Goal: Task Accomplishment & Management: Complete application form

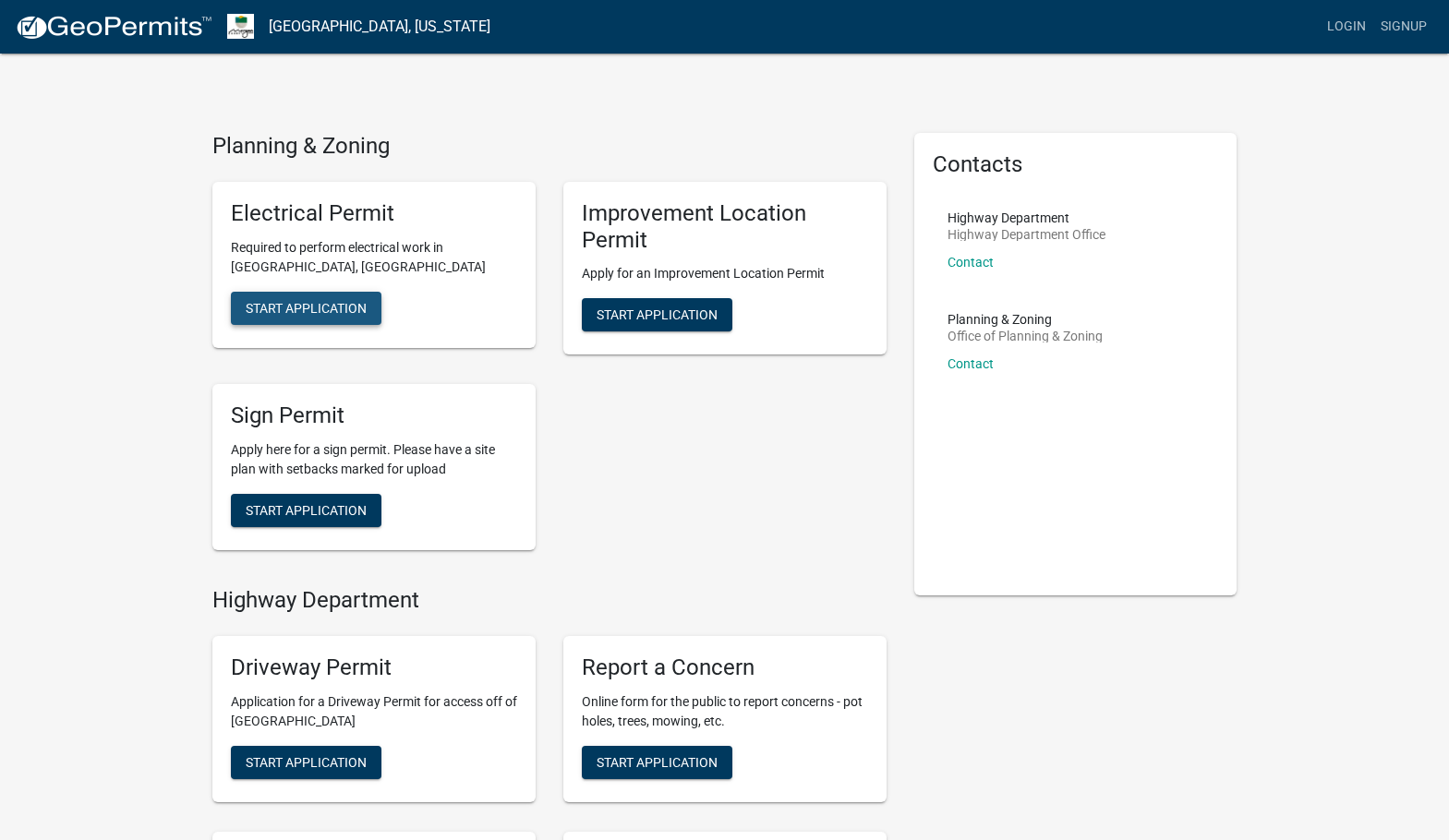
click at [351, 312] on span "Start Application" at bounding box center [305, 307] width 121 height 15
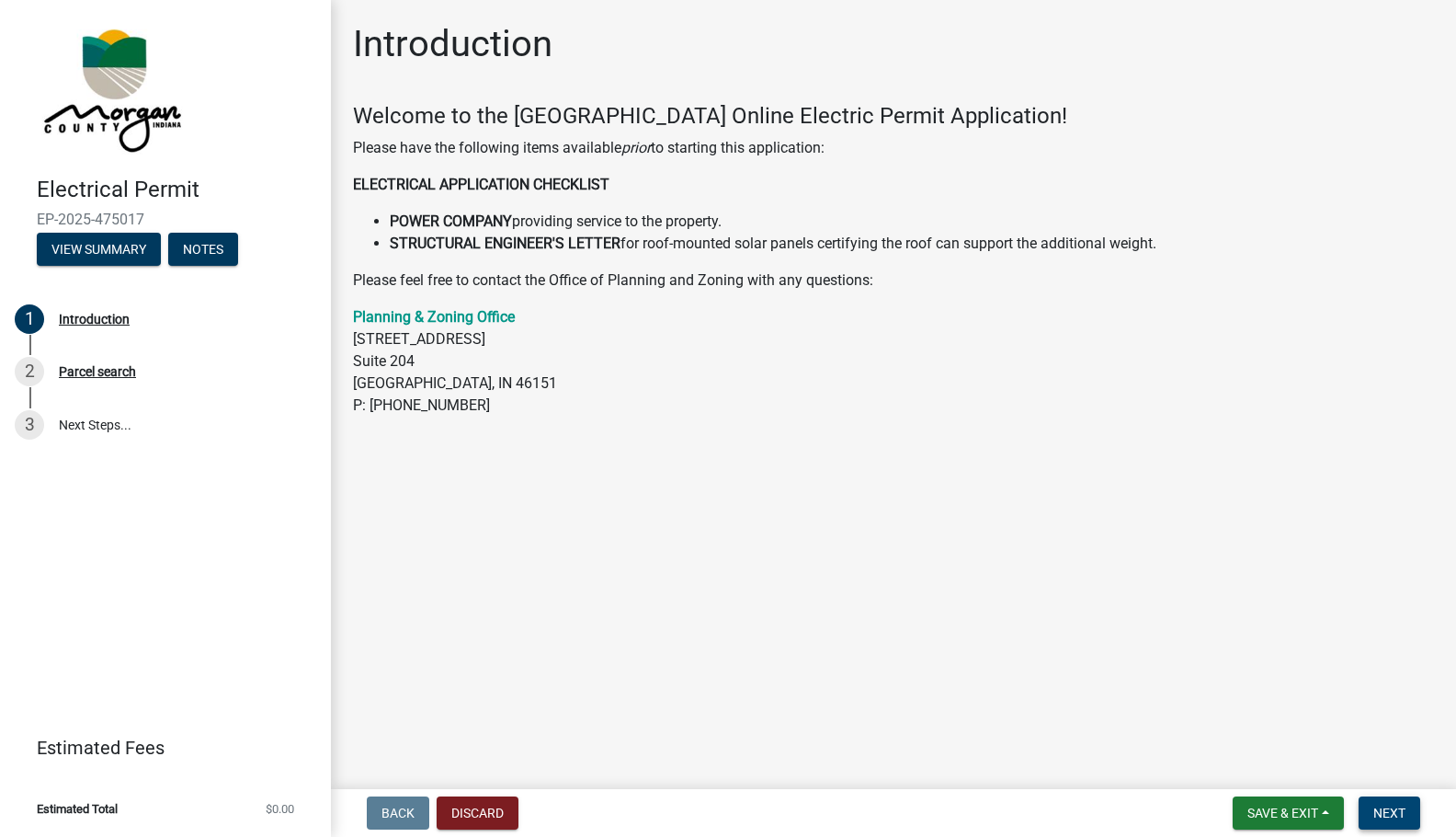
click at [1396, 809] on span "Next" at bounding box center [1389, 812] width 32 height 15
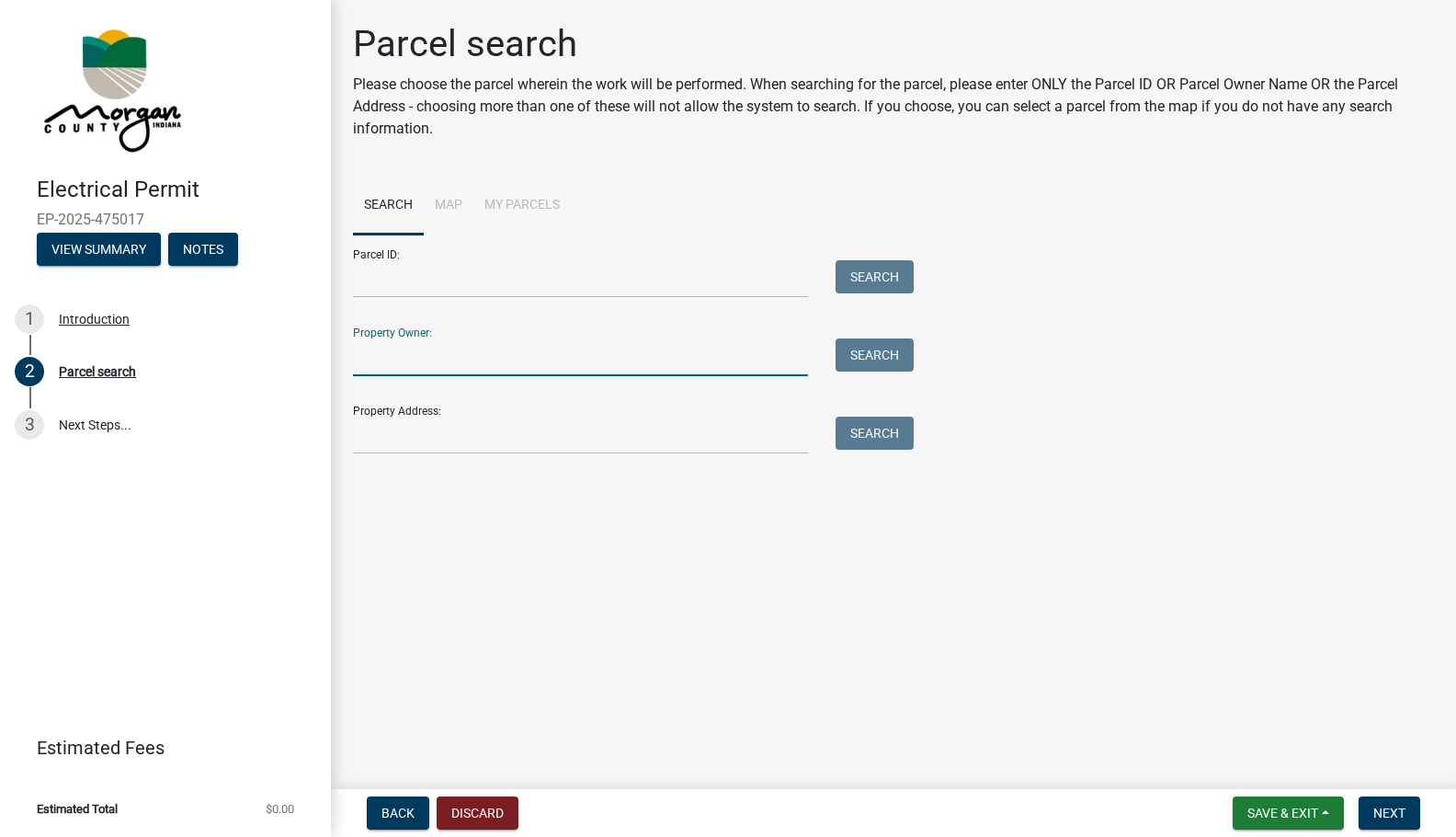
click at [466, 368] on input "Property Owner:" at bounding box center [580, 357] width 455 height 38
type input "Raoul Kaiser"
click at [853, 346] on button "Search" at bounding box center [875, 354] width 79 height 33
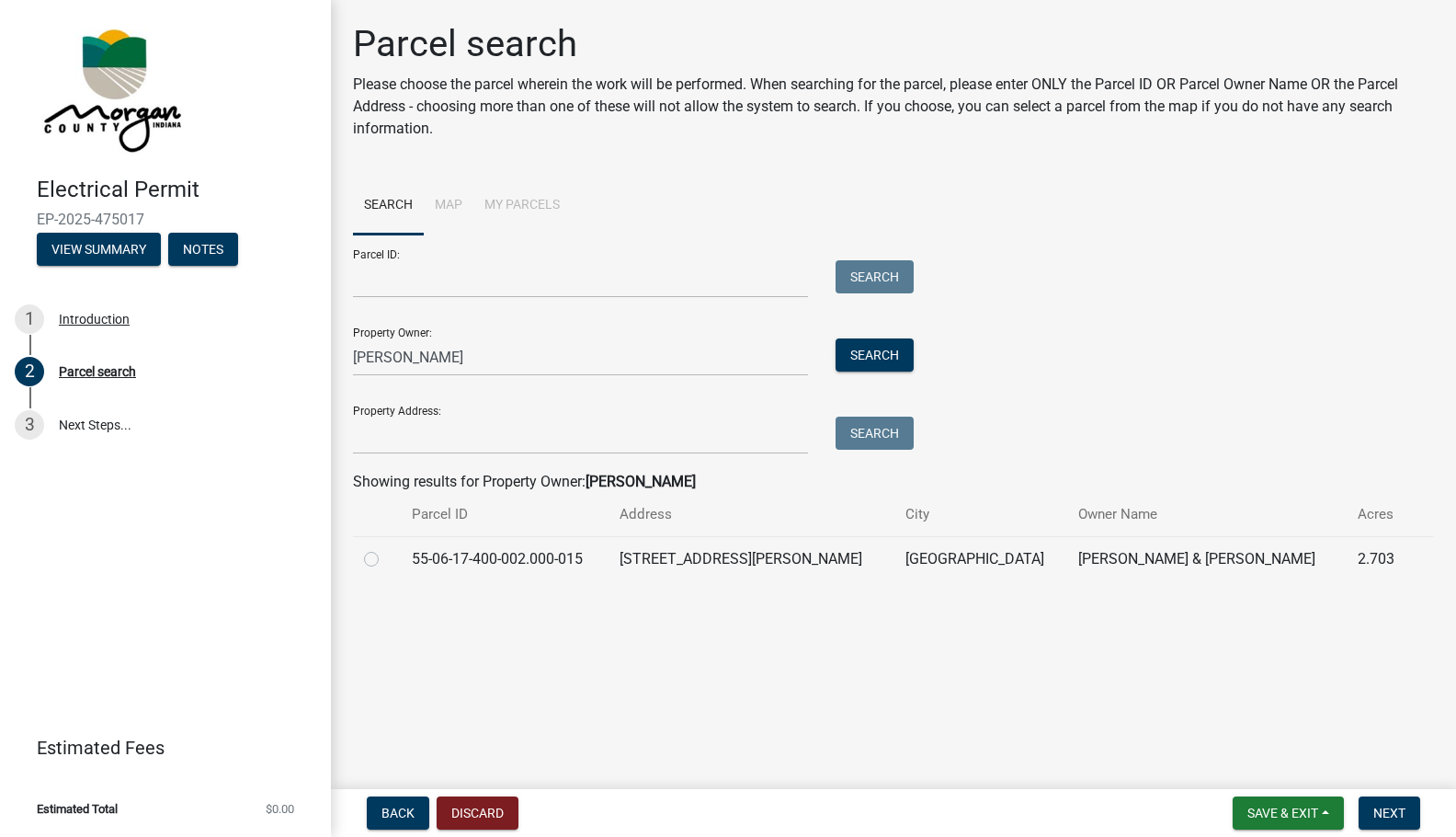
click at [363, 556] on td at bounding box center [377, 558] width 48 height 45
click at [387, 548] on label at bounding box center [387, 548] width 0 height 0
click at [387, 560] on input "radio" at bounding box center [393, 554] width 12 height 12
radio input "true"
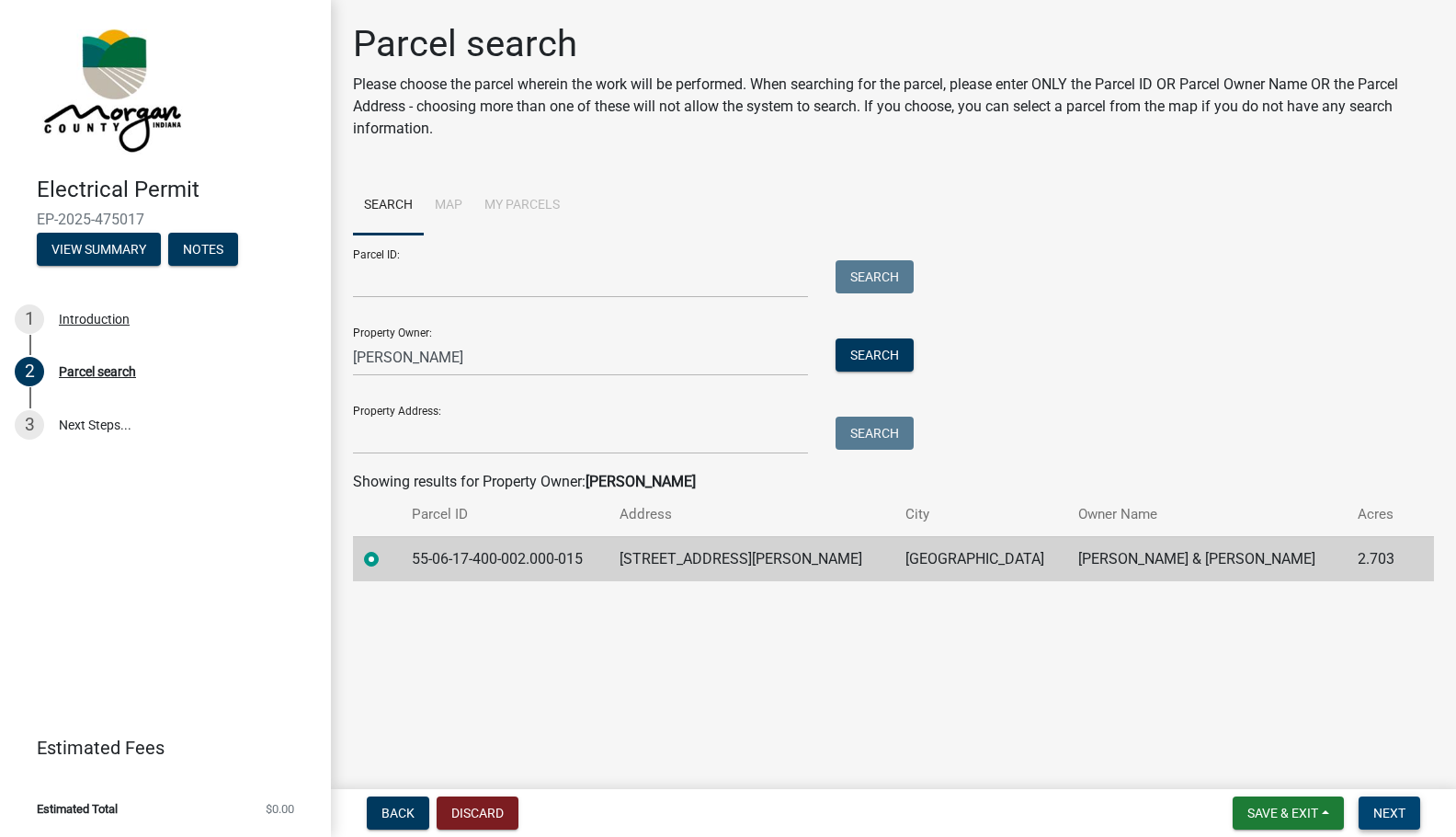
click at [1393, 802] on button "Next" at bounding box center [1389, 812] width 62 height 33
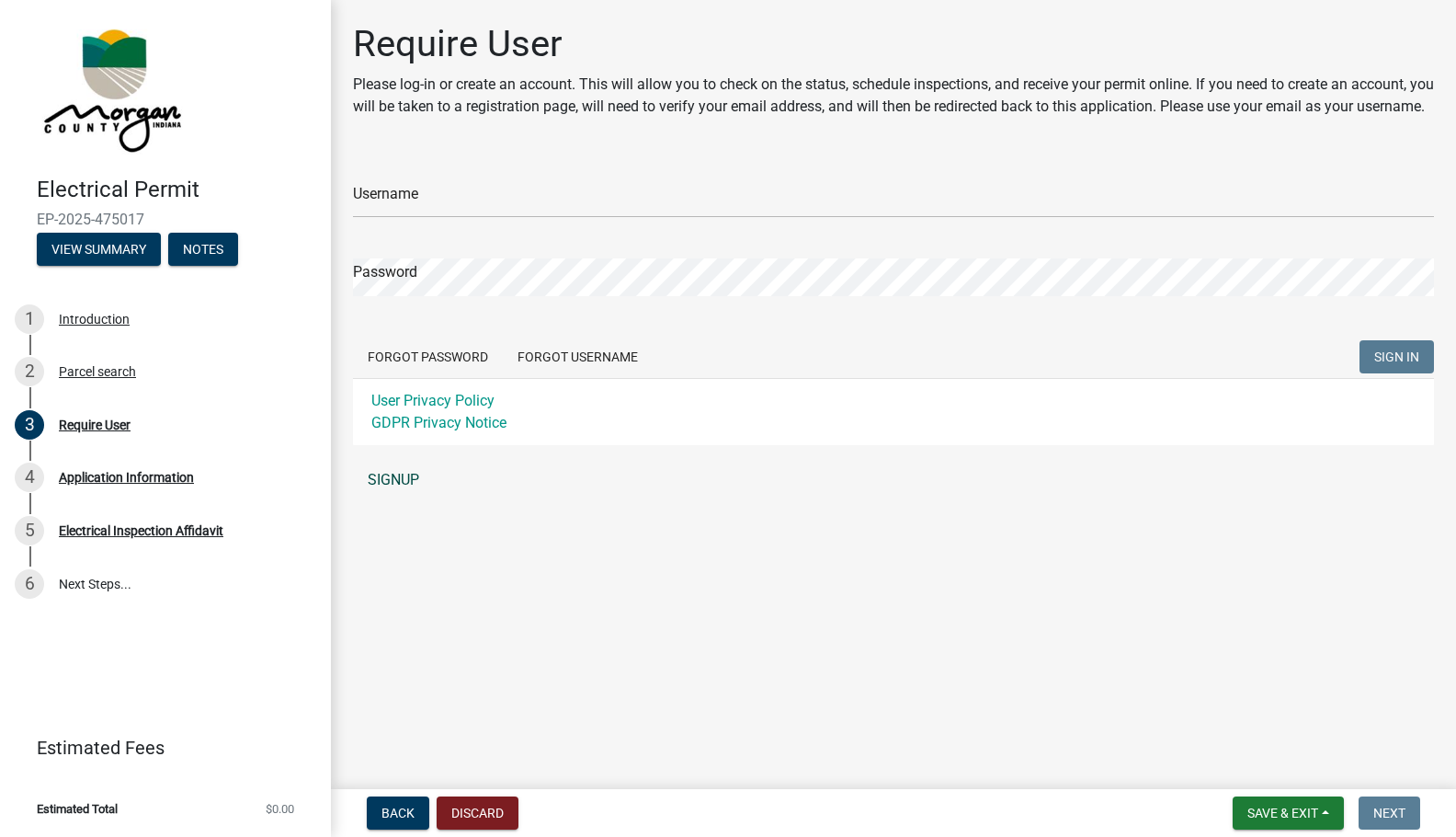
click at [409, 498] on link "SIGNUP" at bounding box center [893, 479] width 1081 height 37
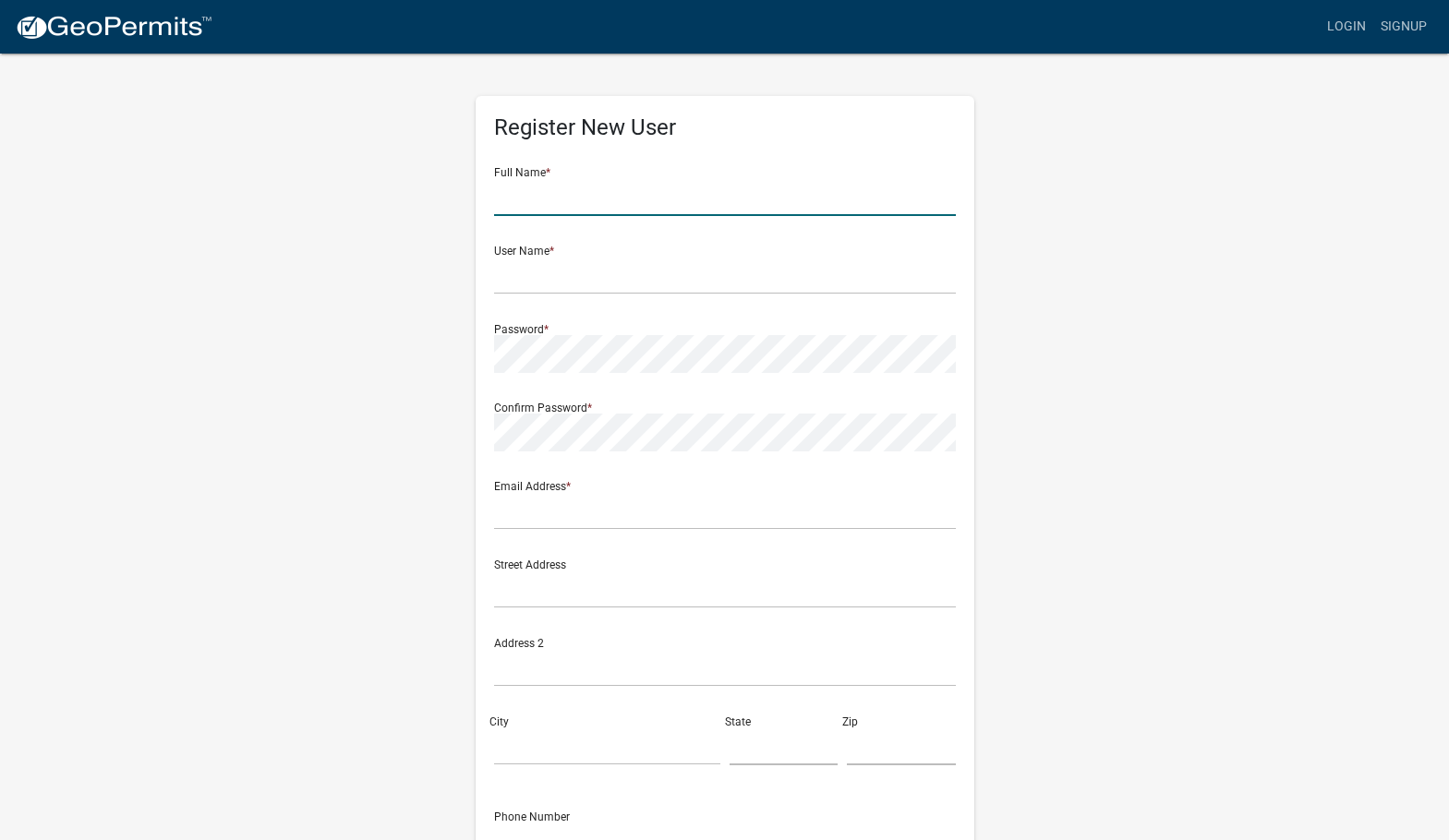
click at [601, 213] on input "text" at bounding box center [724, 198] width 462 height 38
type input "Raoul Kaiser"
type input "9327 N Pennington Rd"
type input "Mooresville"
type input "IN"
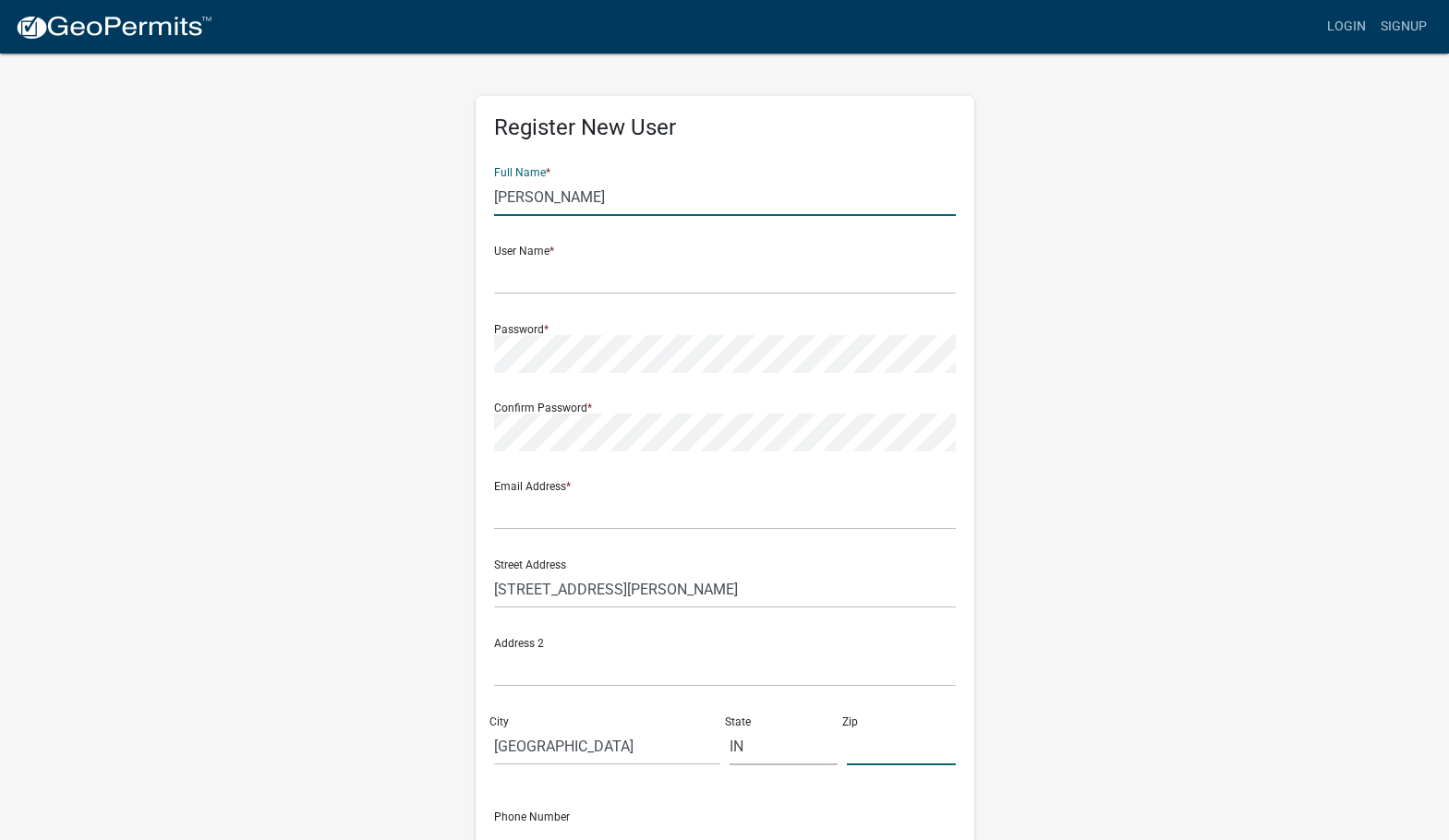
type input "46158"
type input "3179462588"
click at [554, 272] on input "text" at bounding box center [724, 275] width 462 height 38
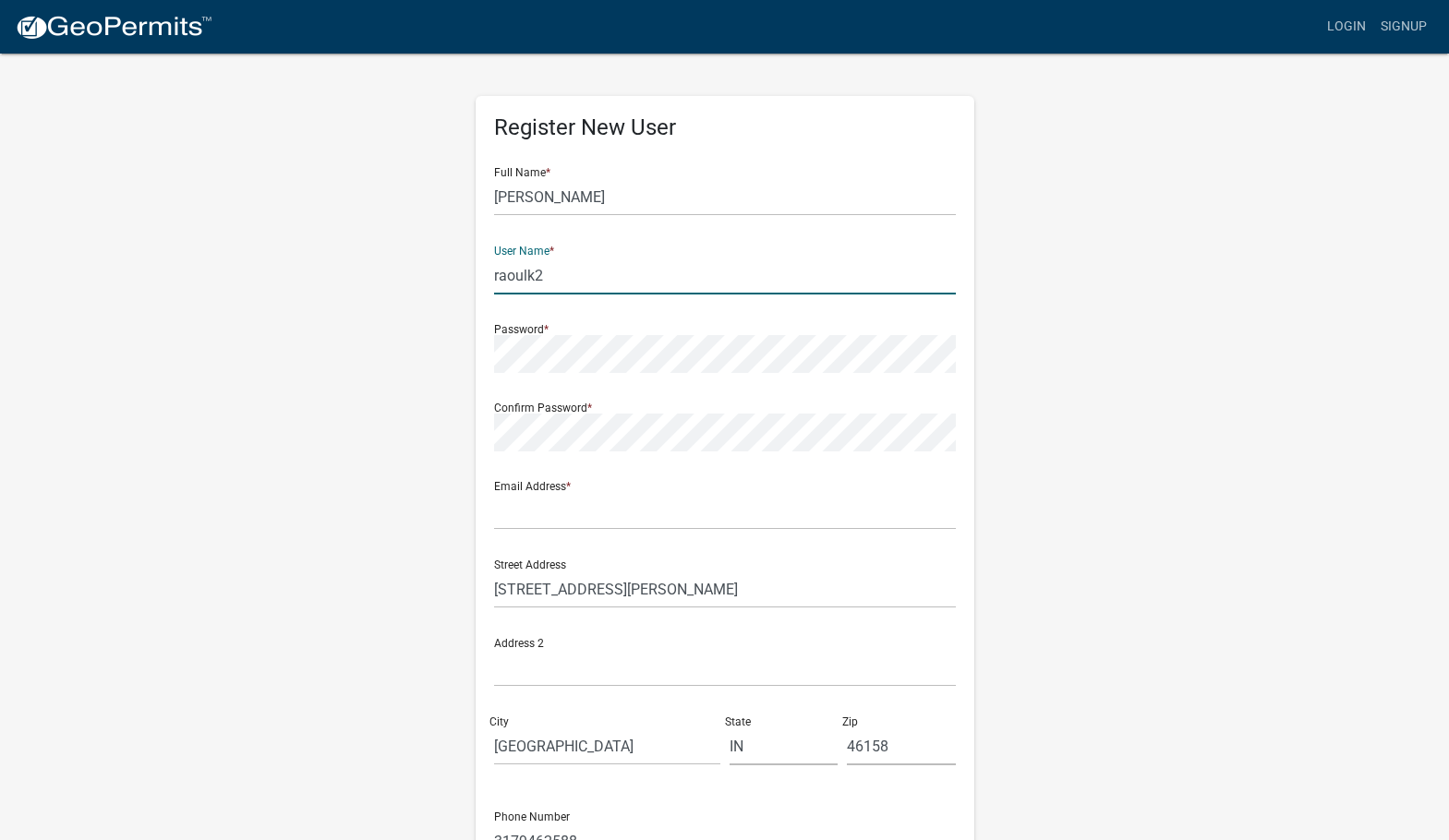
type input "raoulk2"
click at [556, 510] on input "text" at bounding box center [724, 511] width 462 height 38
type input "[EMAIL_ADDRESS][DOMAIN_NAME]"
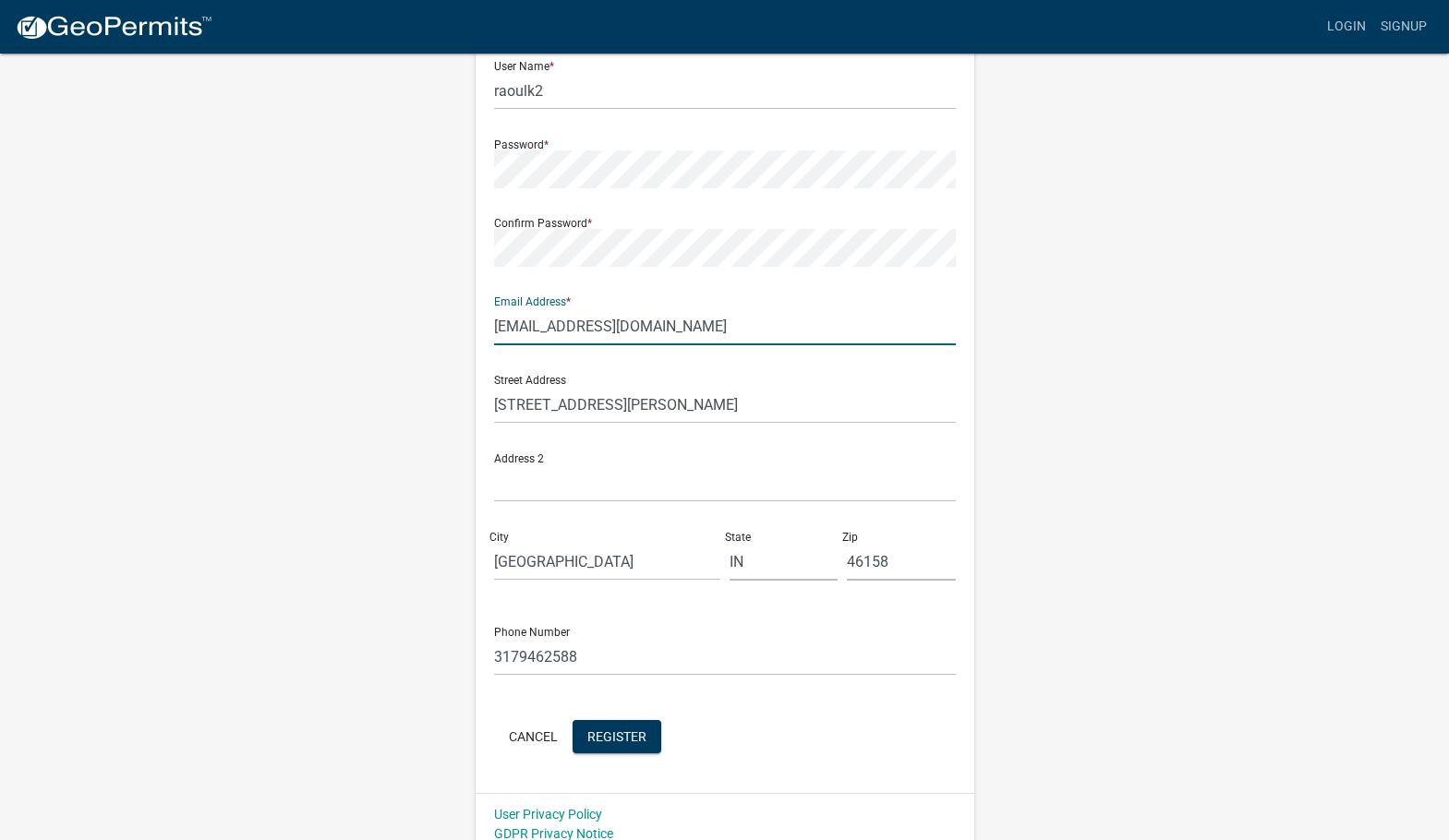
scroll to position [200, 0]
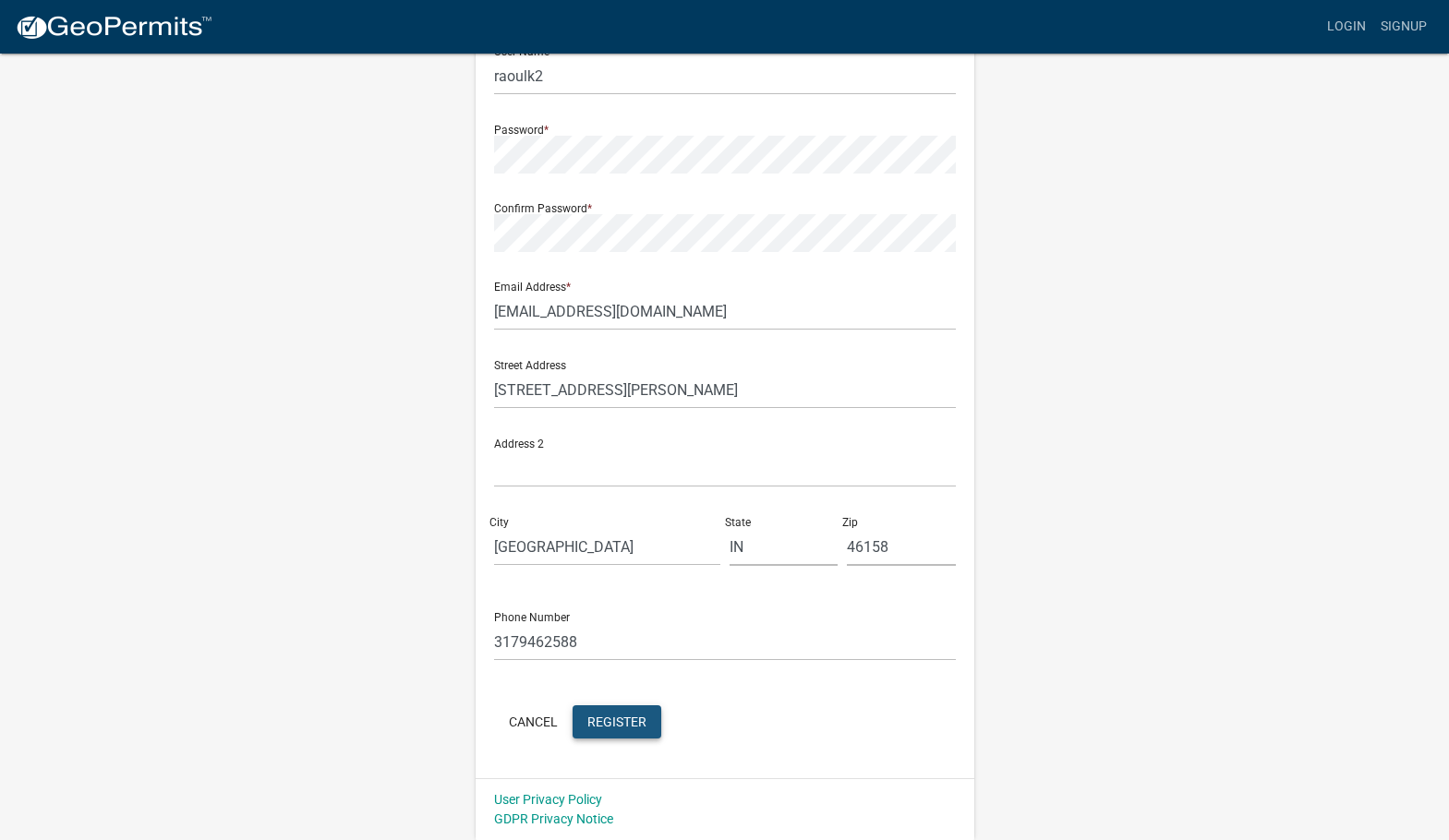
click at [623, 718] on span "Register" at bounding box center [616, 720] width 59 height 15
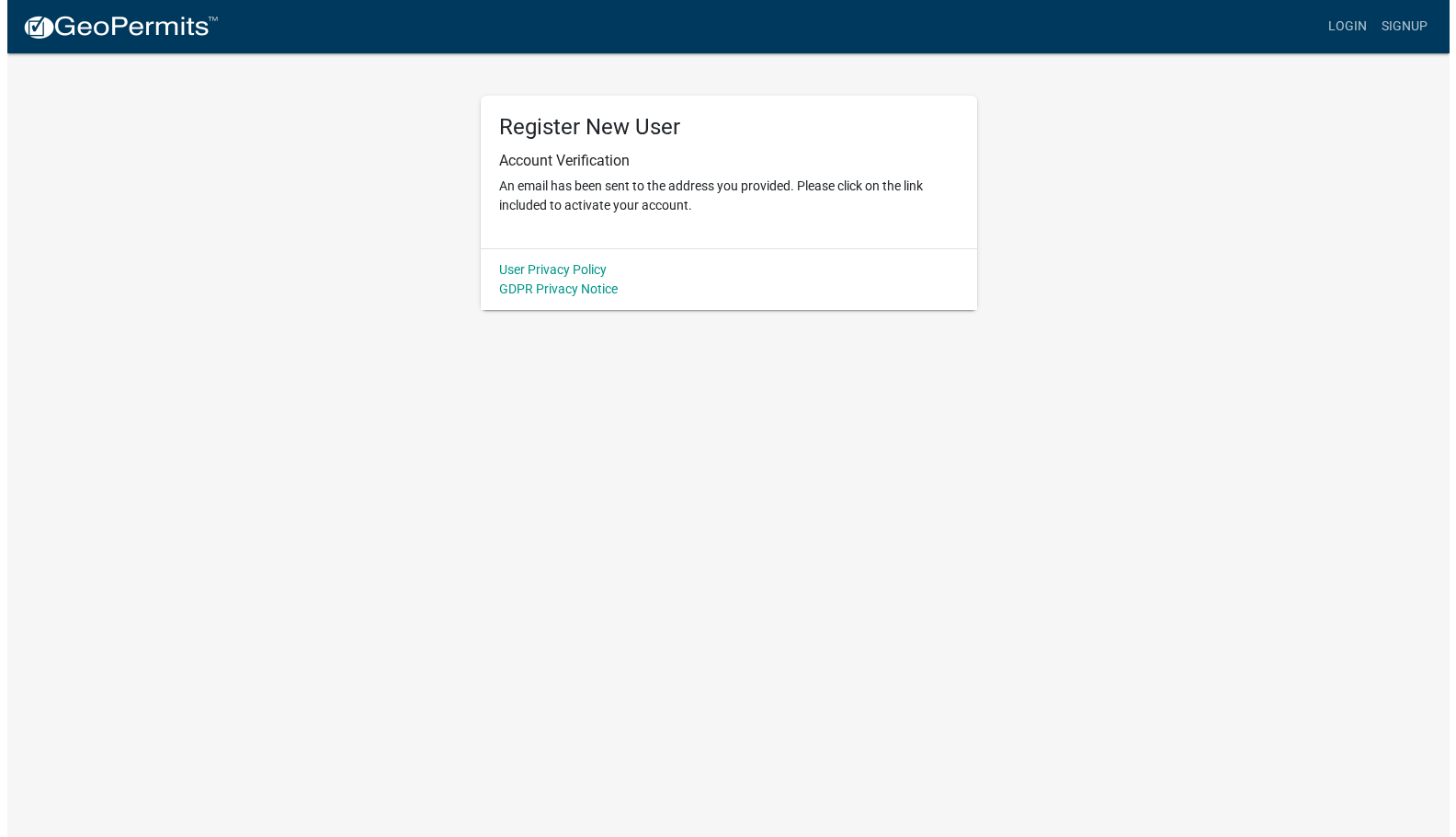
scroll to position [0, 0]
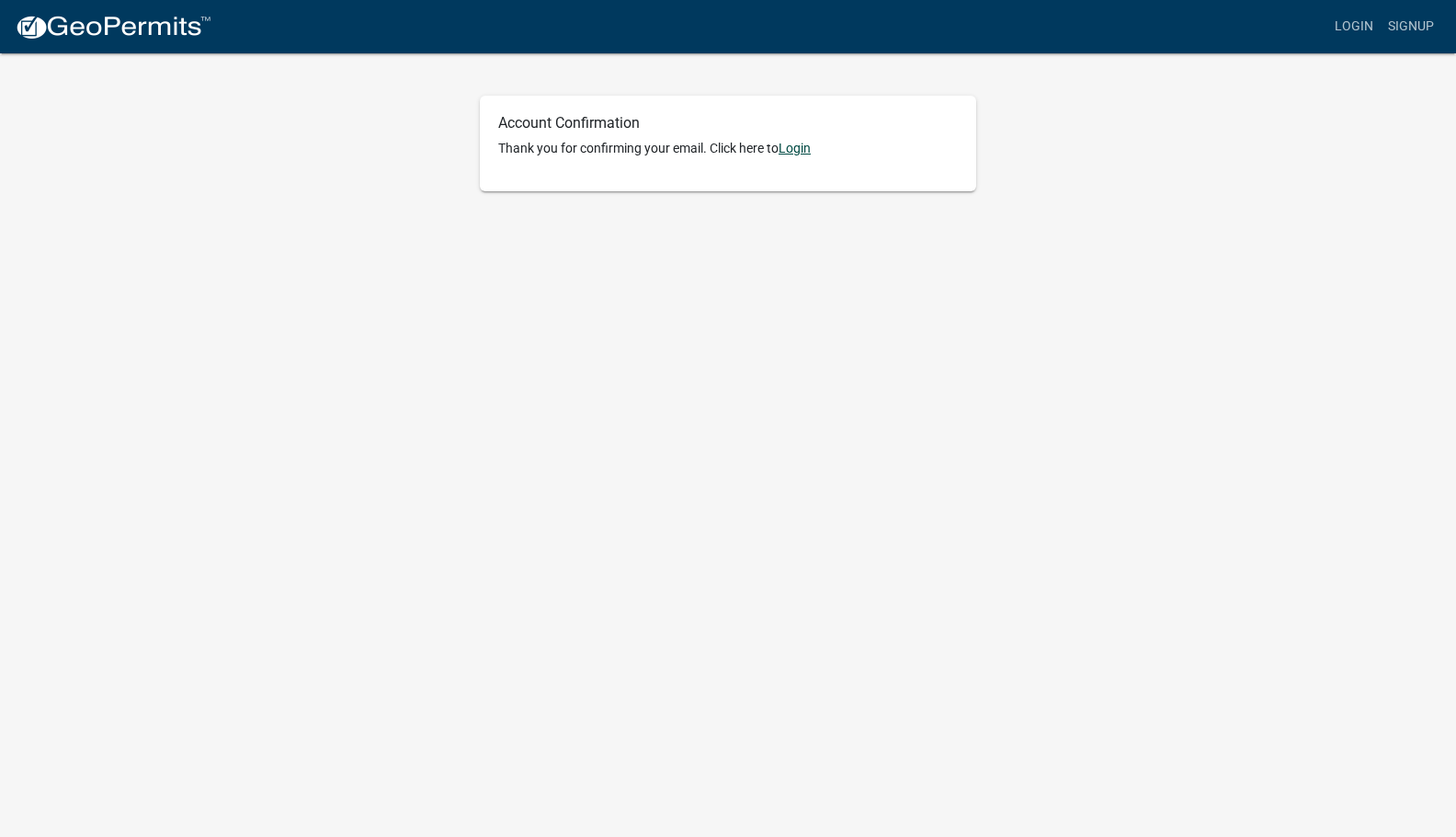
click at [791, 145] on link "Login" at bounding box center [795, 148] width 32 height 15
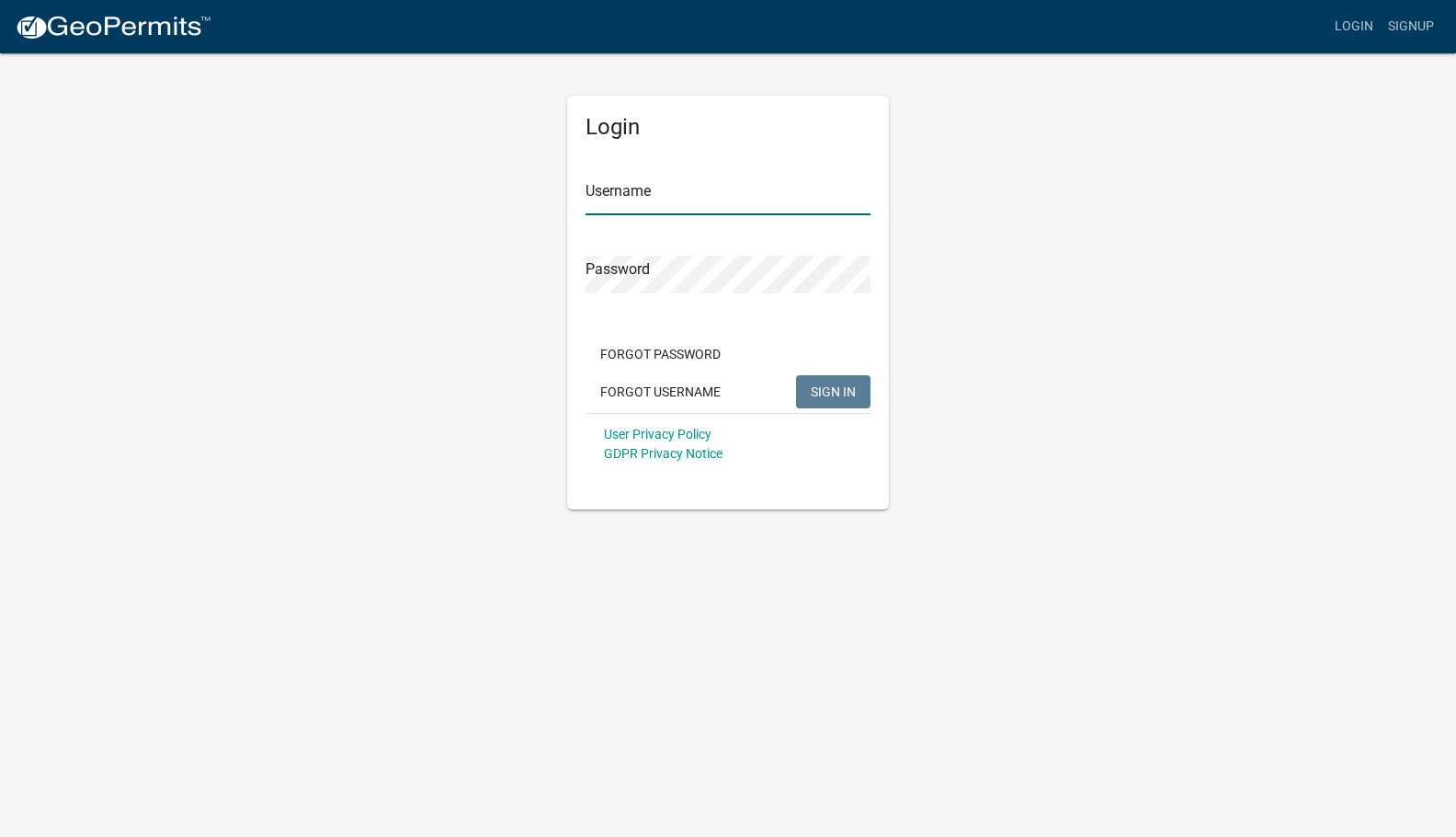
type input "raoulk2"
click at [833, 390] on span "SIGN IN" at bounding box center [833, 391] width 45 height 15
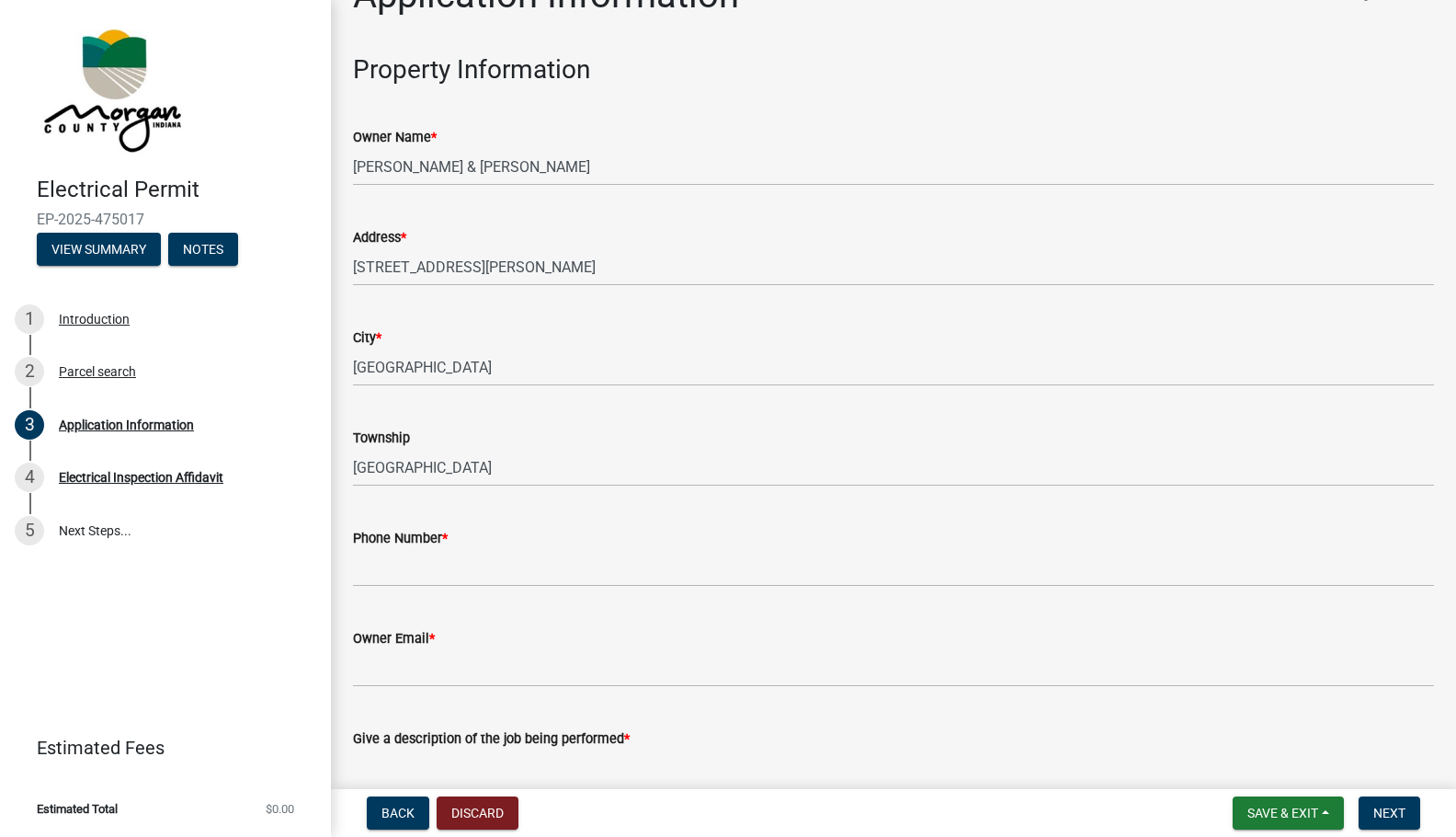
scroll to position [92, 0]
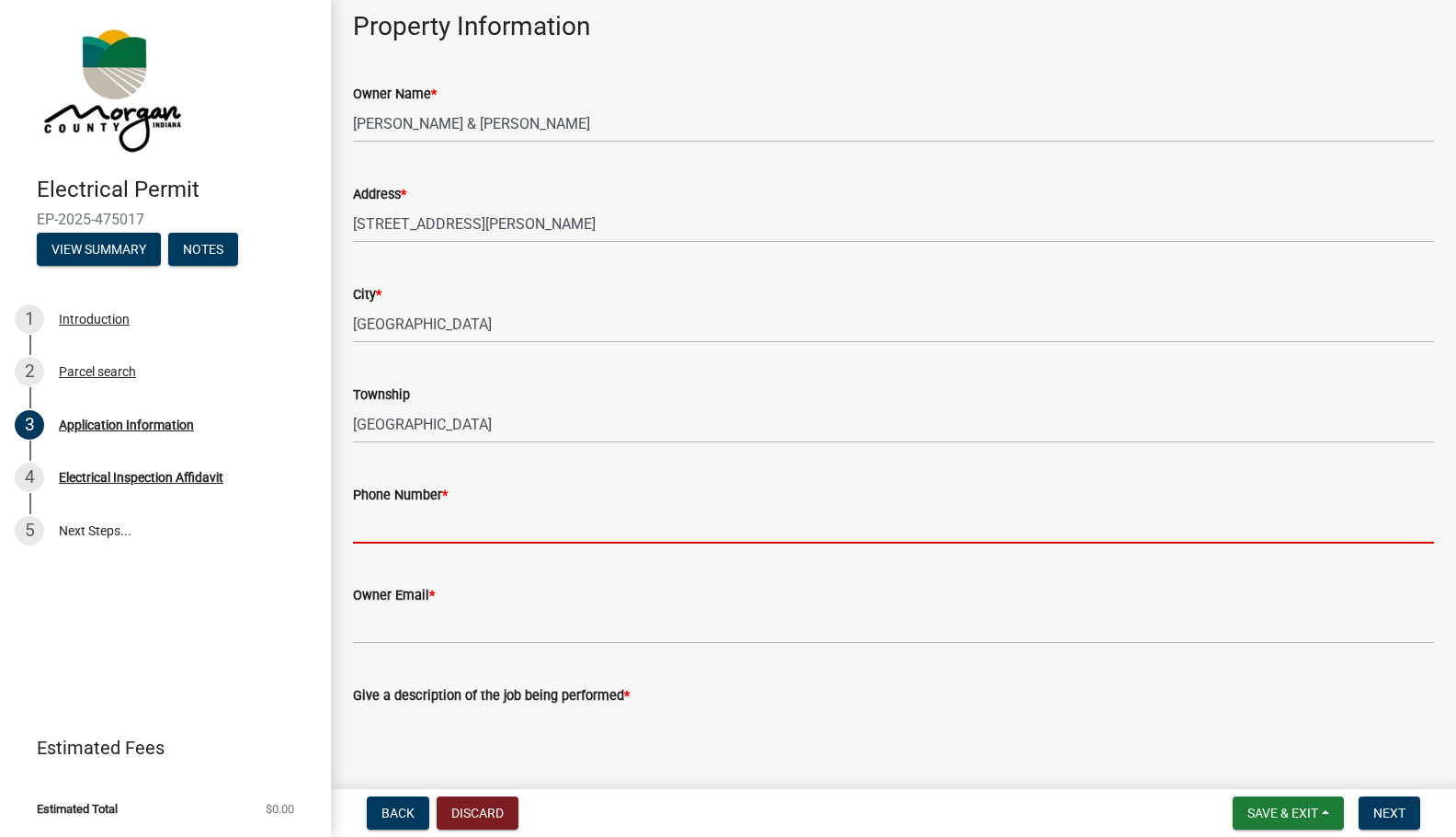
click at [550, 526] on input "Phone Number *" at bounding box center [893, 525] width 1081 height 38
type input "3179462588"
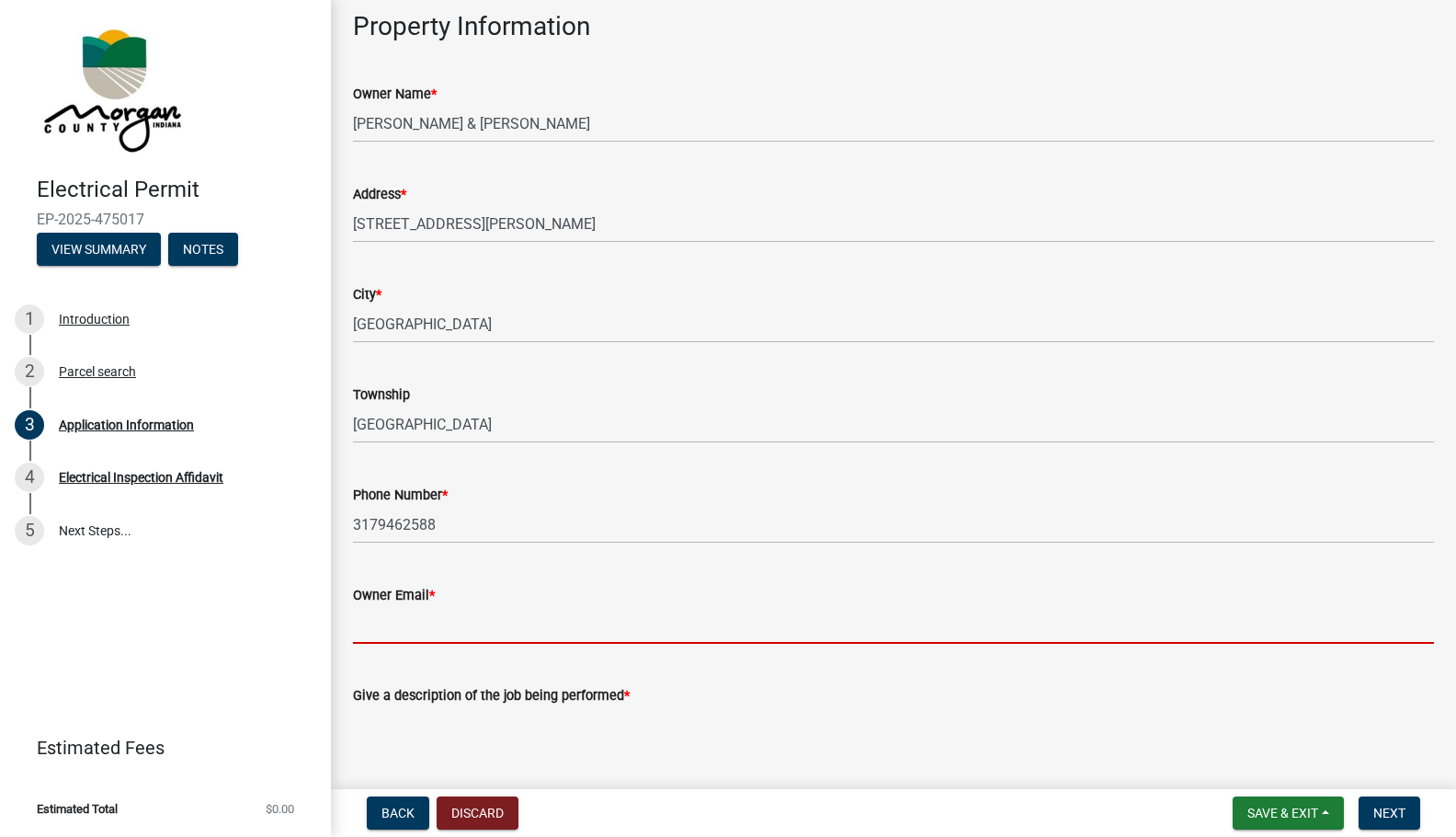
click at [496, 621] on input "Owner Email *" at bounding box center [893, 625] width 1081 height 38
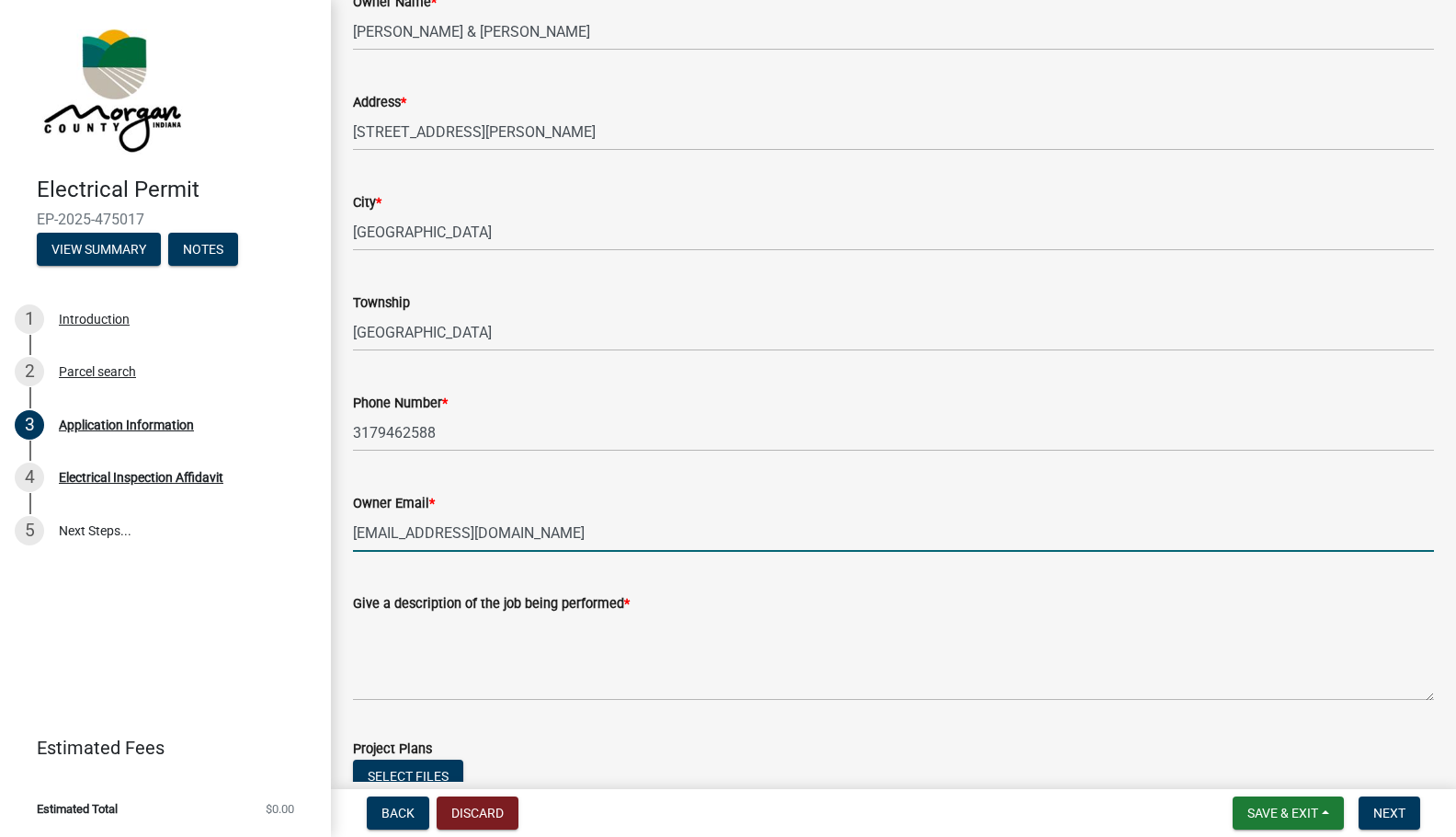
scroll to position [276, 0]
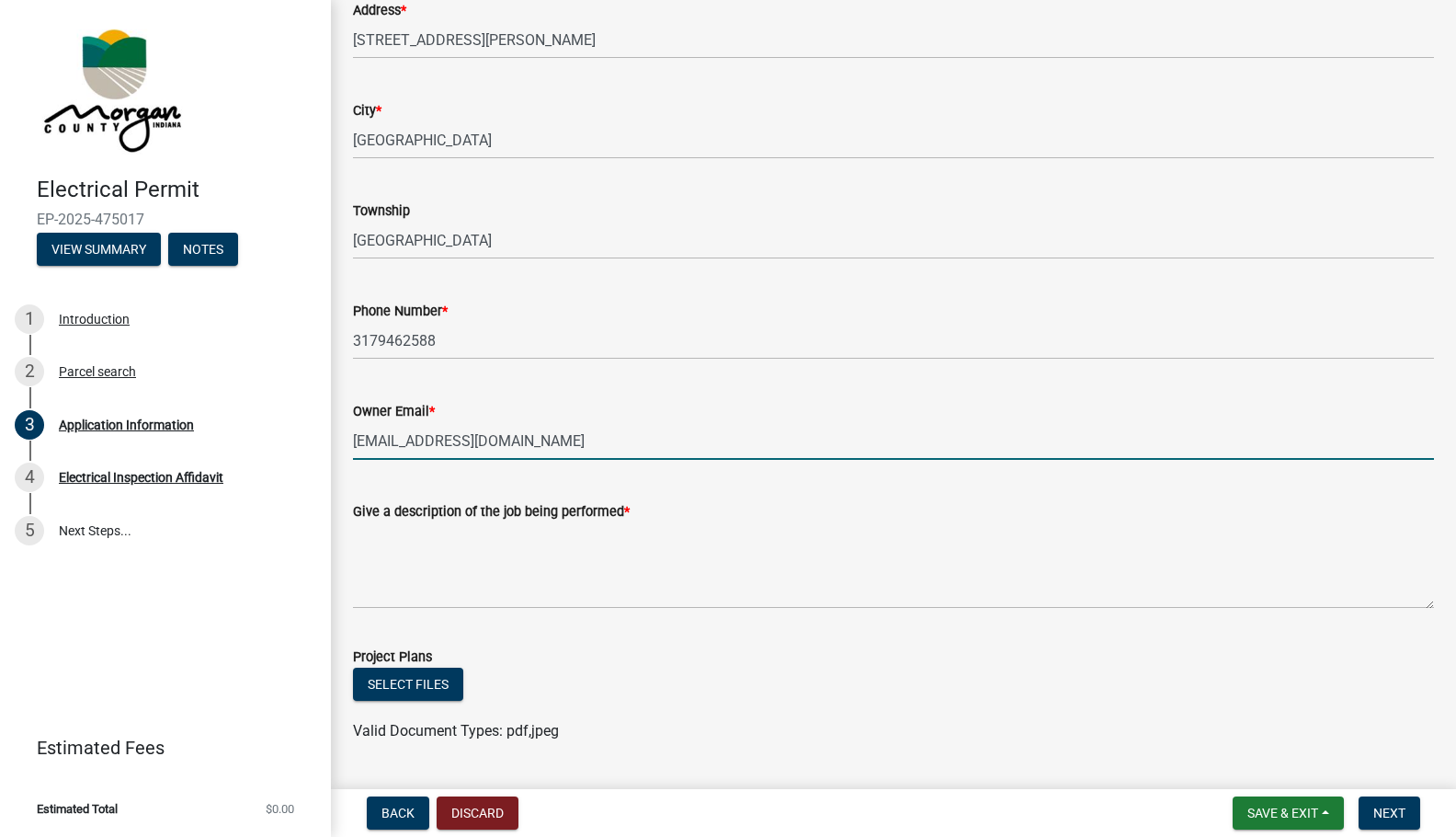
type input "[EMAIL_ADDRESS][DOMAIN_NAME]"
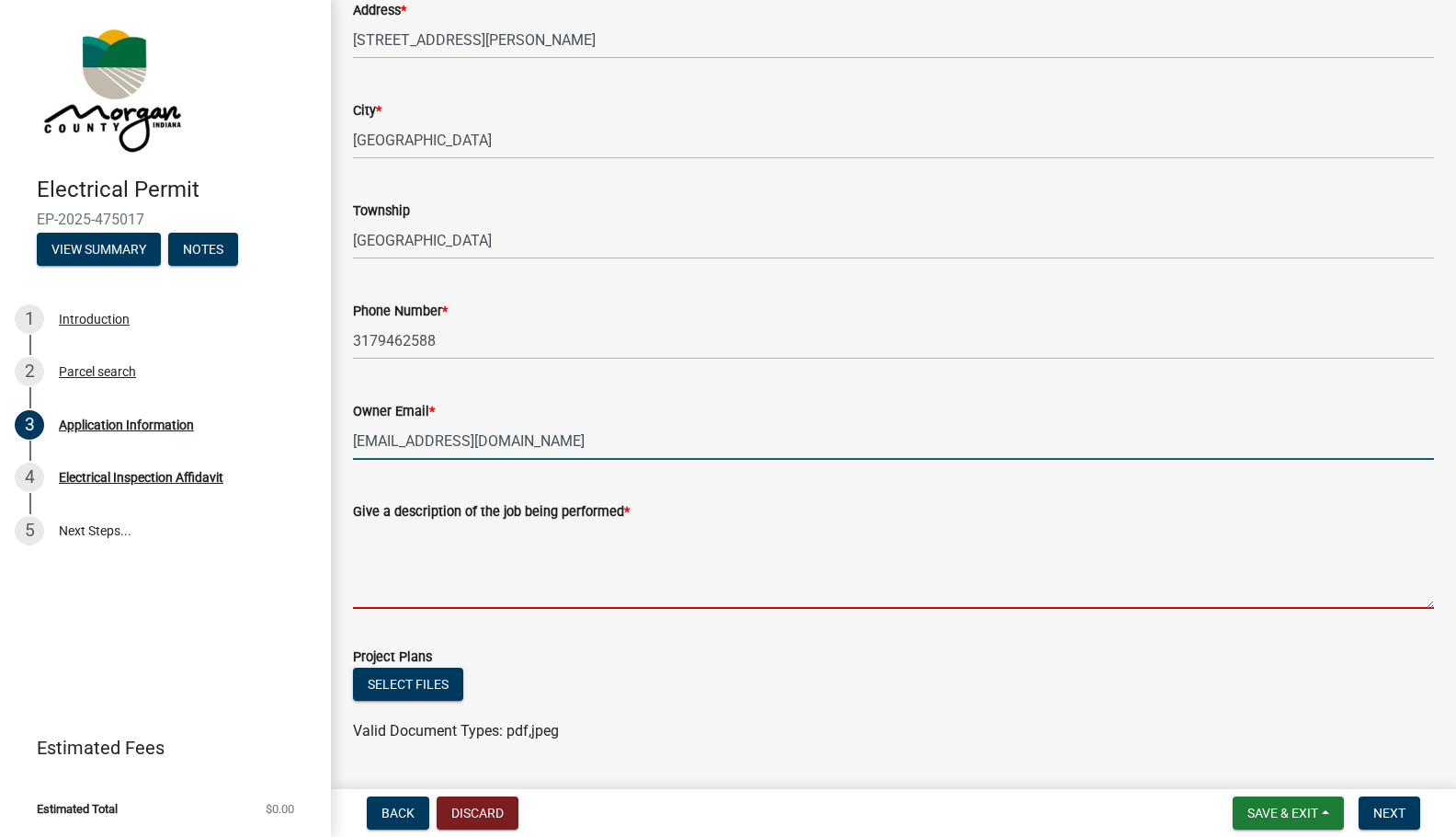
click at [477, 598] on textarea "Give a description of the job being performed *" at bounding box center [893, 566] width 1081 height 86
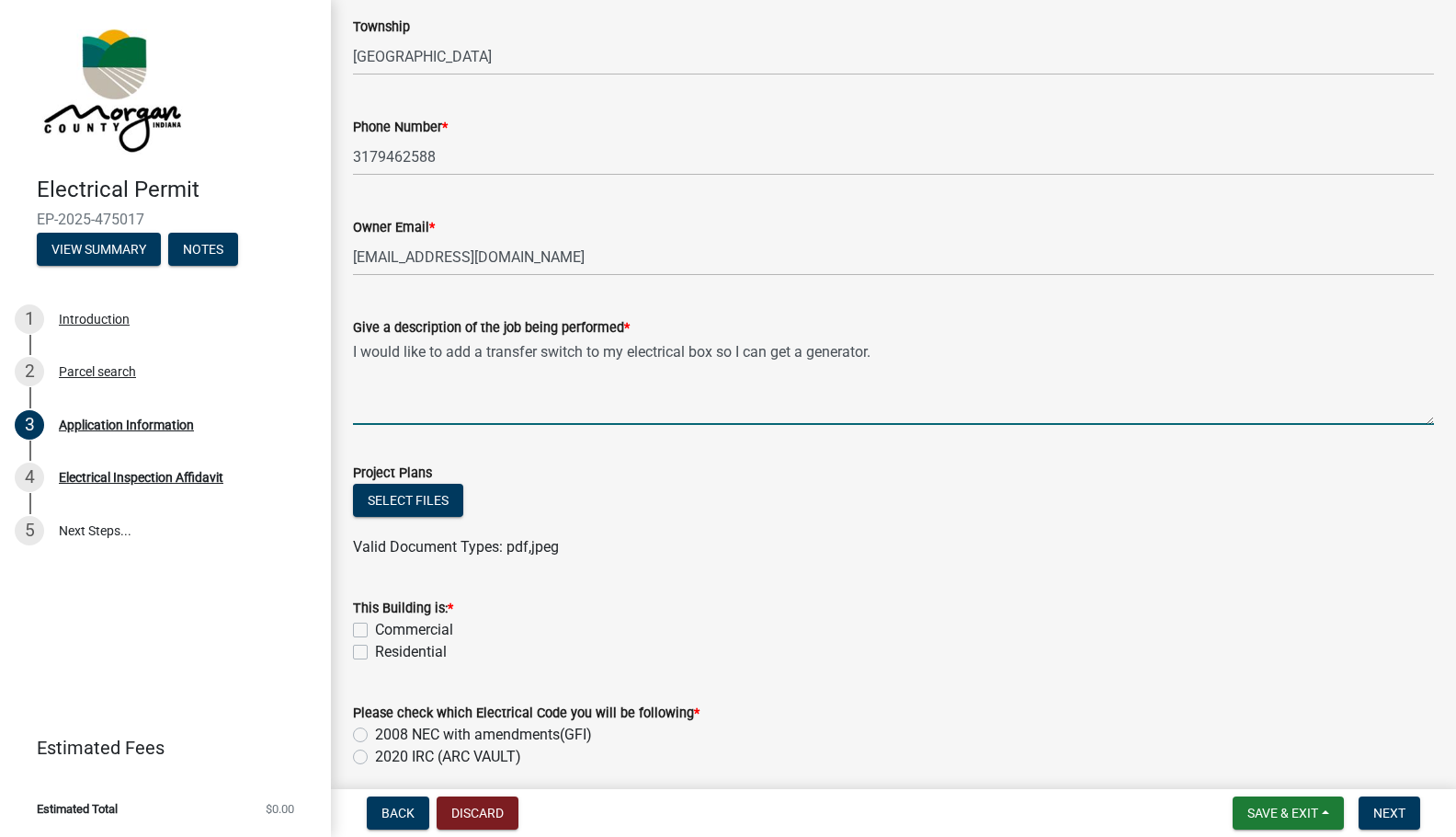
scroll to position [552, 0]
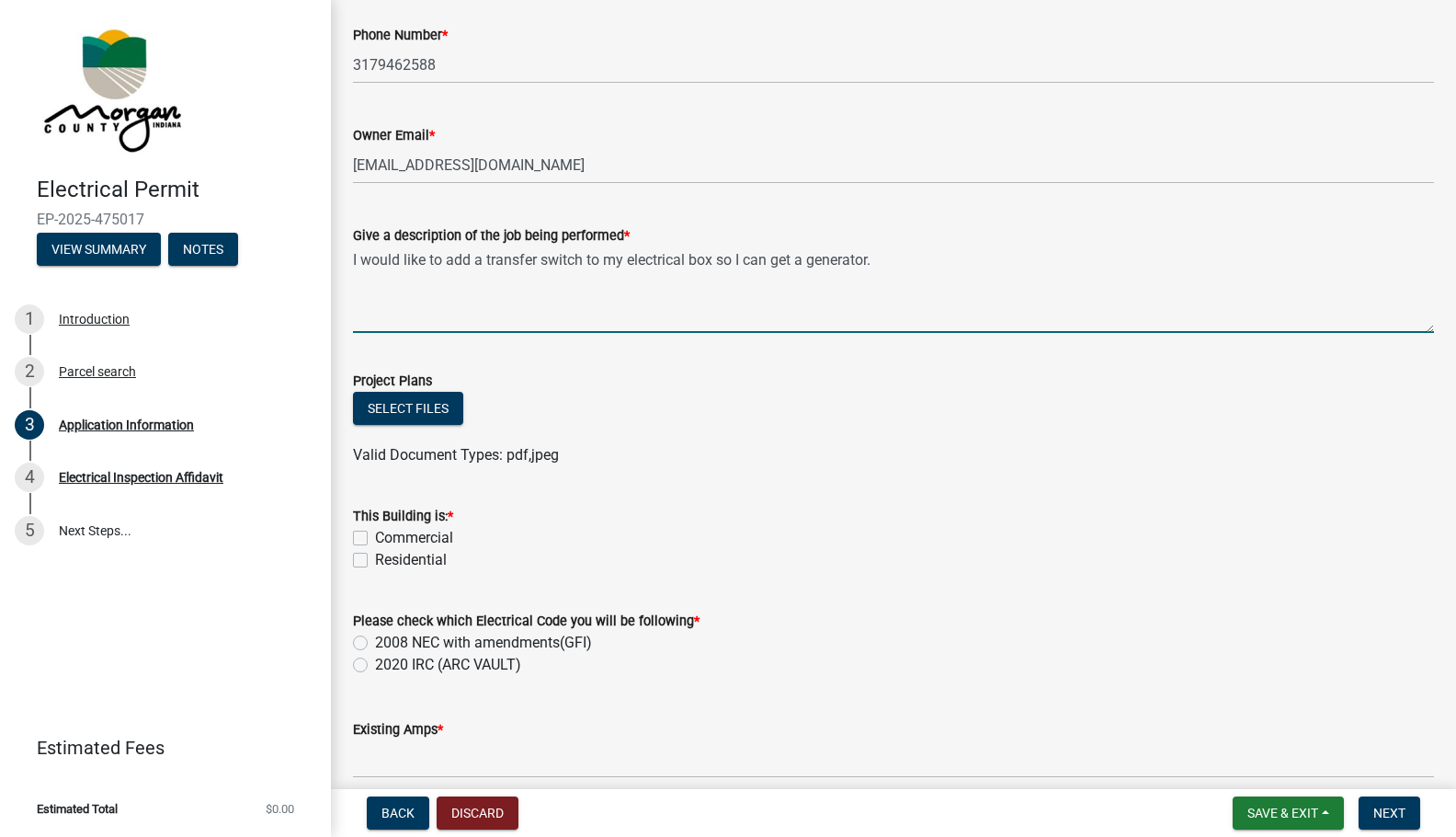
type textarea "I would like to add a transfer switch to my electrical box so I can get a gener…"
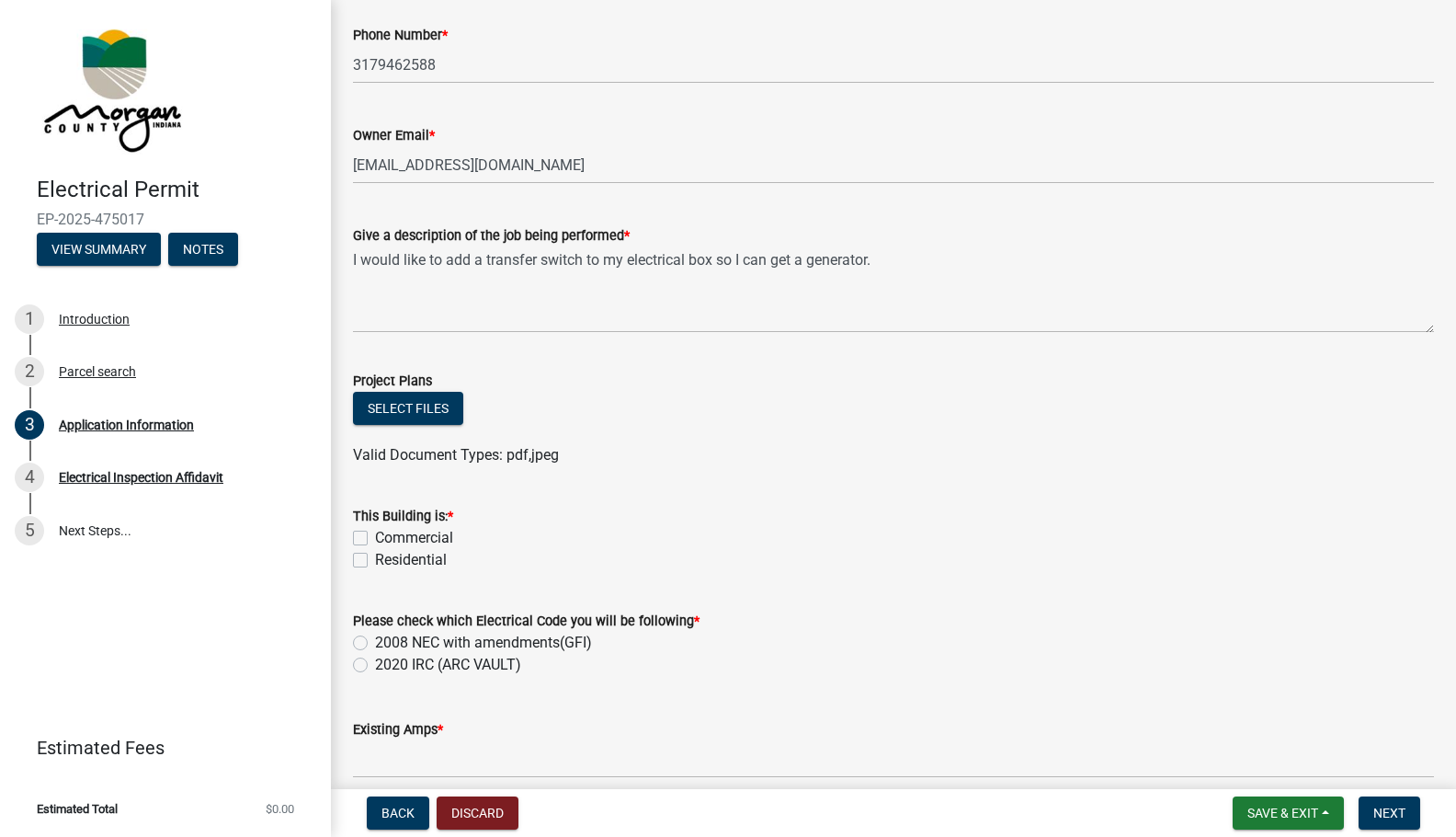
click at [375, 560] on label "Residential" at bounding box center [410, 560] width 72 height 22
click at [375, 560] on input "Residential" at bounding box center [381, 555] width 12 height 12
checkbox input "true"
checkbox input "false"
checkbox input "true"
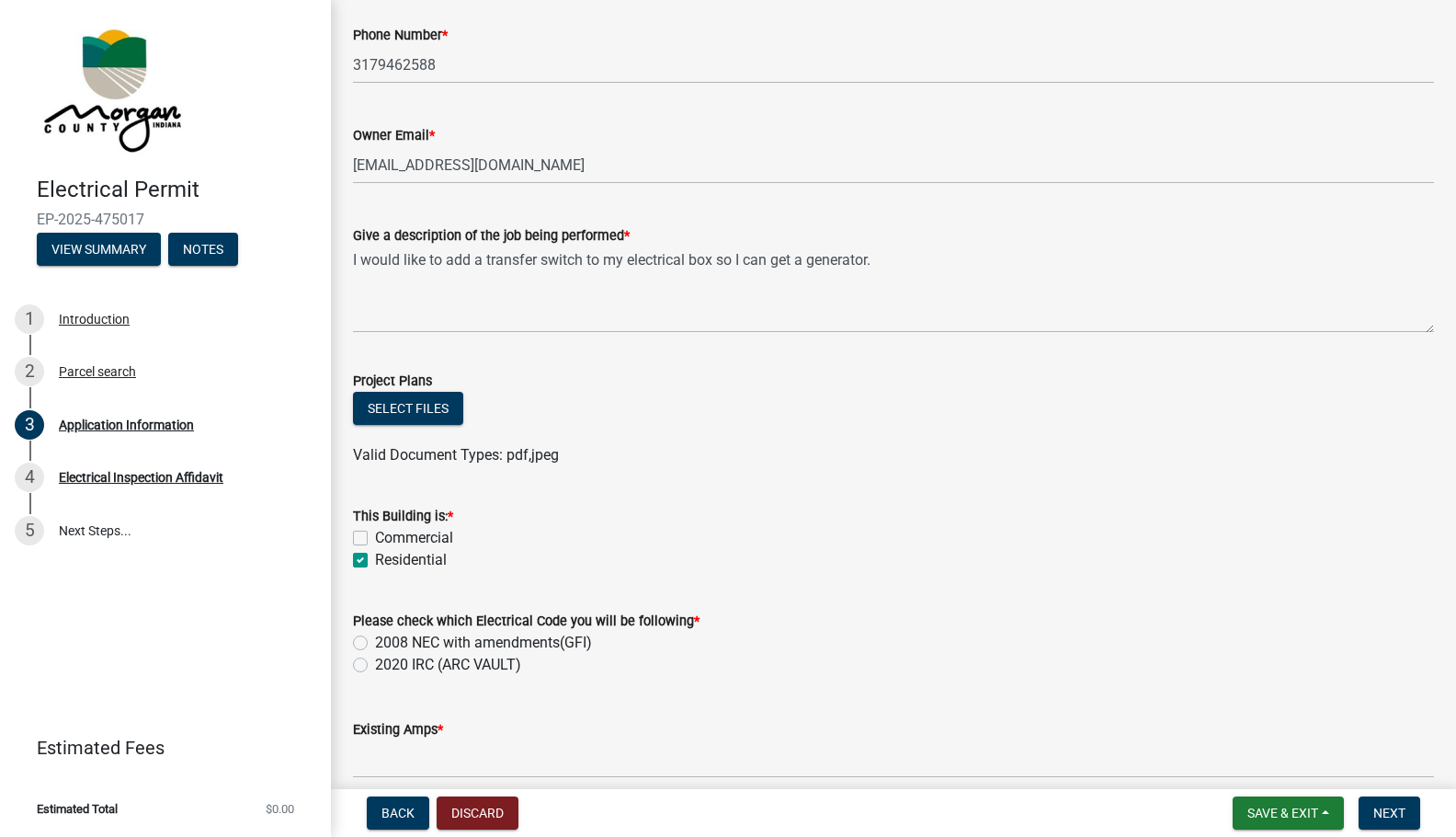
click at [375, 644] on label "2008 NEC with amendments(GFI)" at bounding box center [483, 643] width 217 height 22
click at [375, 644] on input "2008 NEC with amendments(GFI)" at bounding box center [381, 638] width 12 height 12
radio input "true"
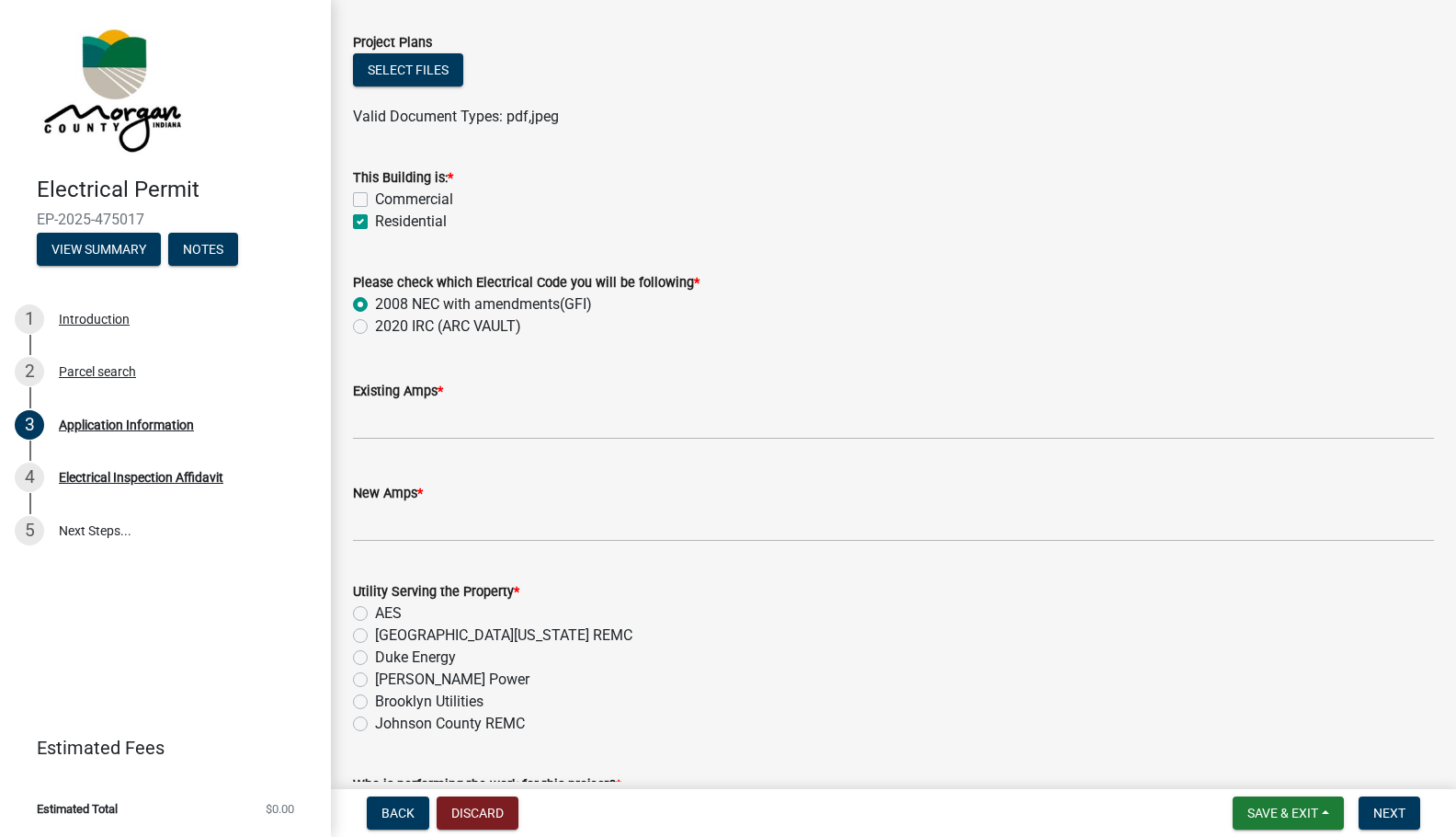
scroll to position [920, 0]
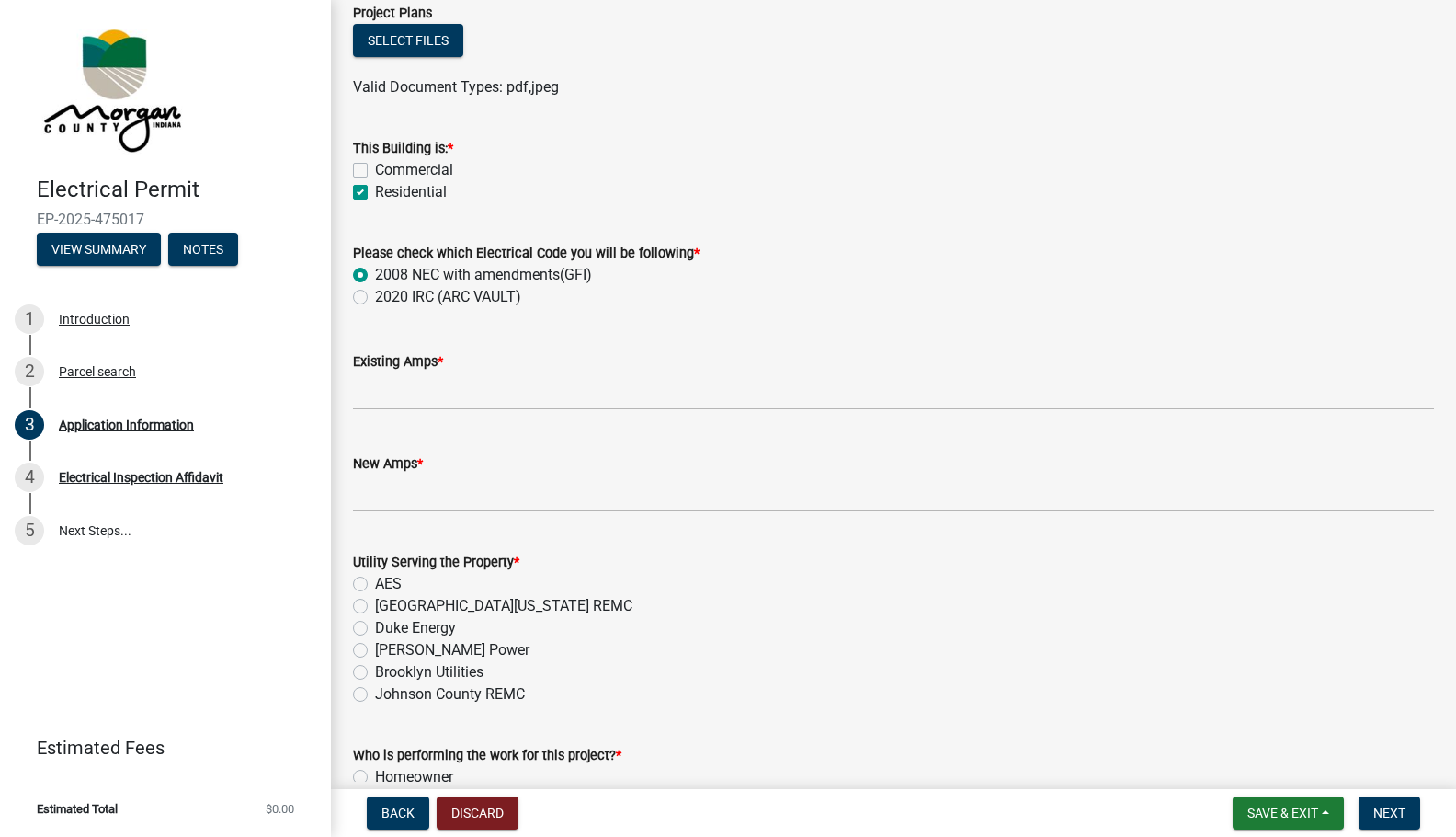
click at [375, 608] on label "[GEOGRAPHIC_DATA][US_STATE] REMC" at bounding box center [503, 606] width 257 height 22
click at [375, 607] on input "[GEOGRAPHIC_DATA][US_STATE] REMC" at bounding box center [381, 601] width 12 height 12
radio input "true"
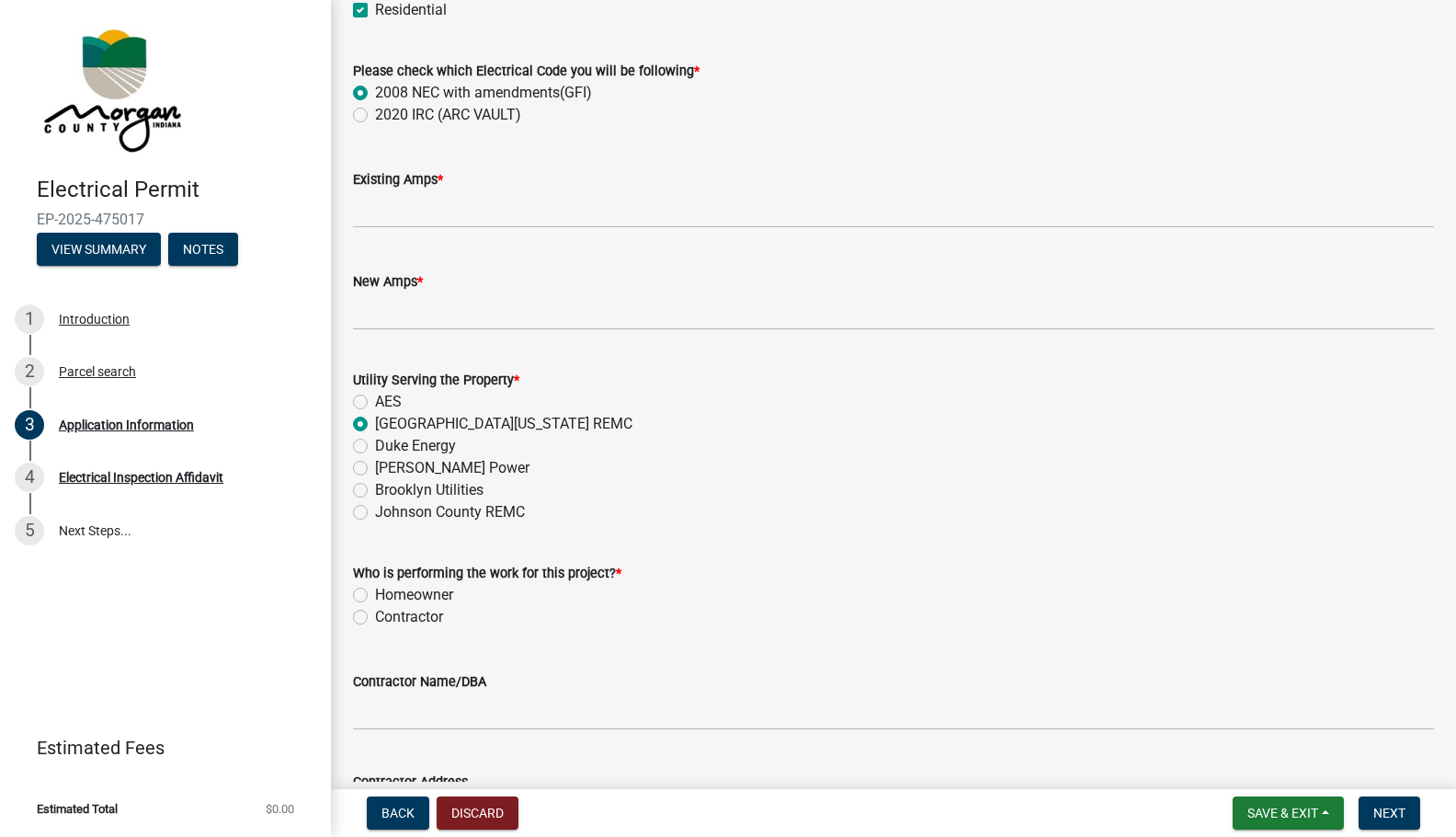
scroll to position [1103, 0]
click at [375, 613] on label "Contractor" at bounding box center [408, 615] width 68 height 22
click at [375, 613] on input "Contractor" at bounding box center [381, 610] width 12 height 12
radio input "true"
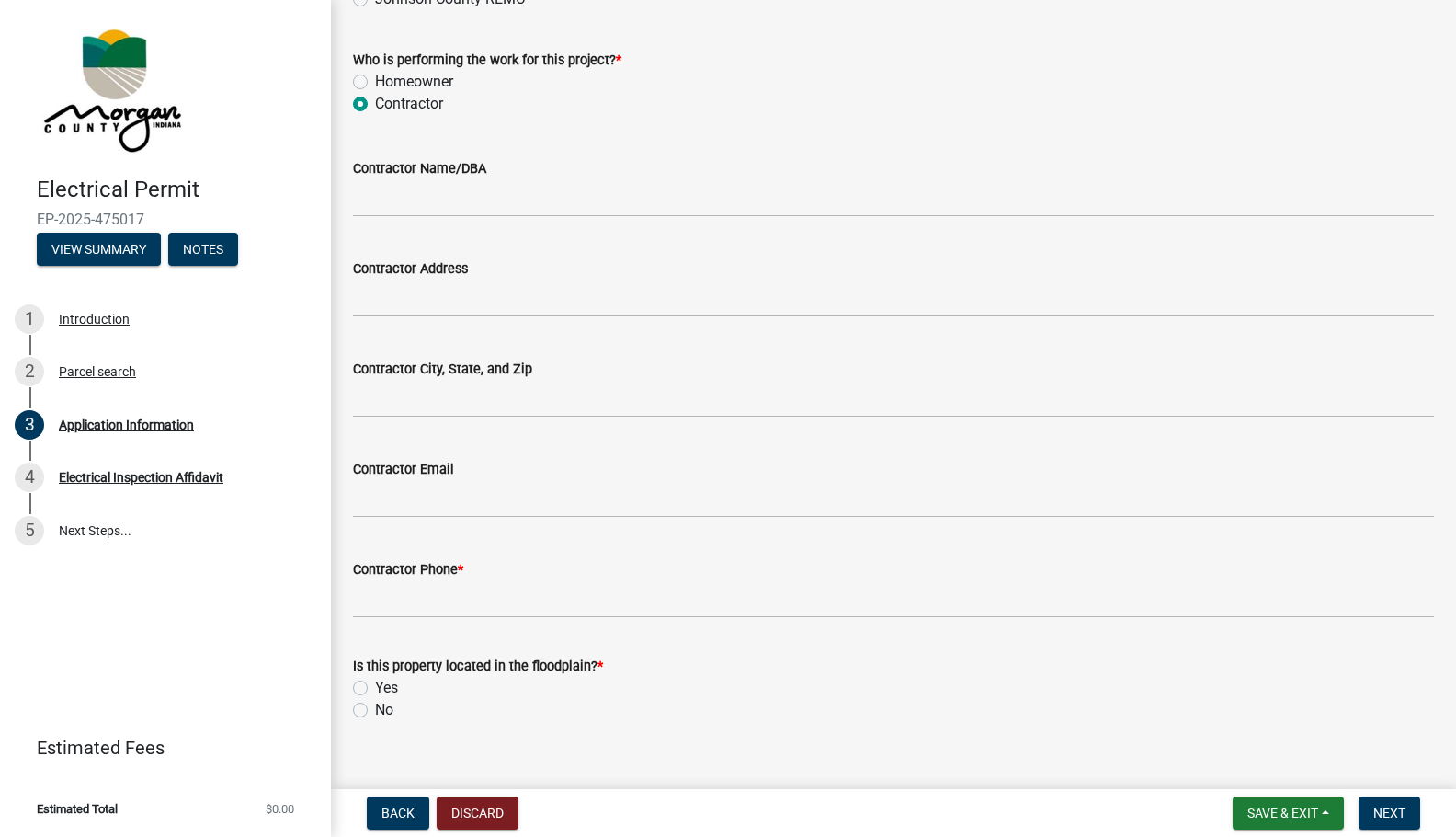
scroll to position [1642, 0]
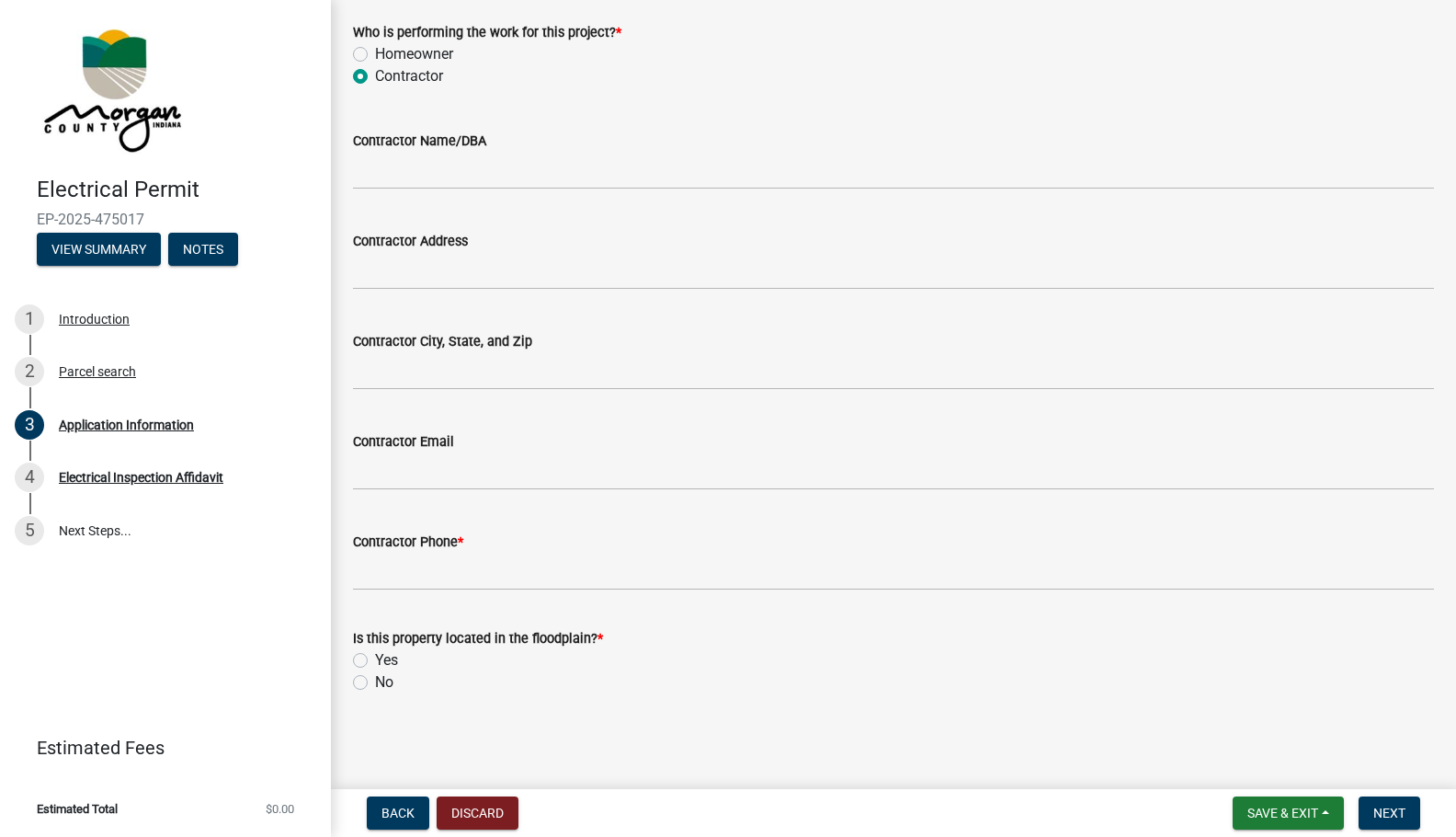
click at [375, 682] on label "No" at bounding box center [384, 682] width 19 height 22
click at [375, 682] on input "No" at bounding box center [381, 677] width 12 height 12
radio input "true"
click at [1263, 807] on span "Save & Exit" at bounding box center [1282, 812] width 71 height 15
click at [1265, 765] on button "Save & Exit" at bounding box center [1271, 765] width 147 height 44
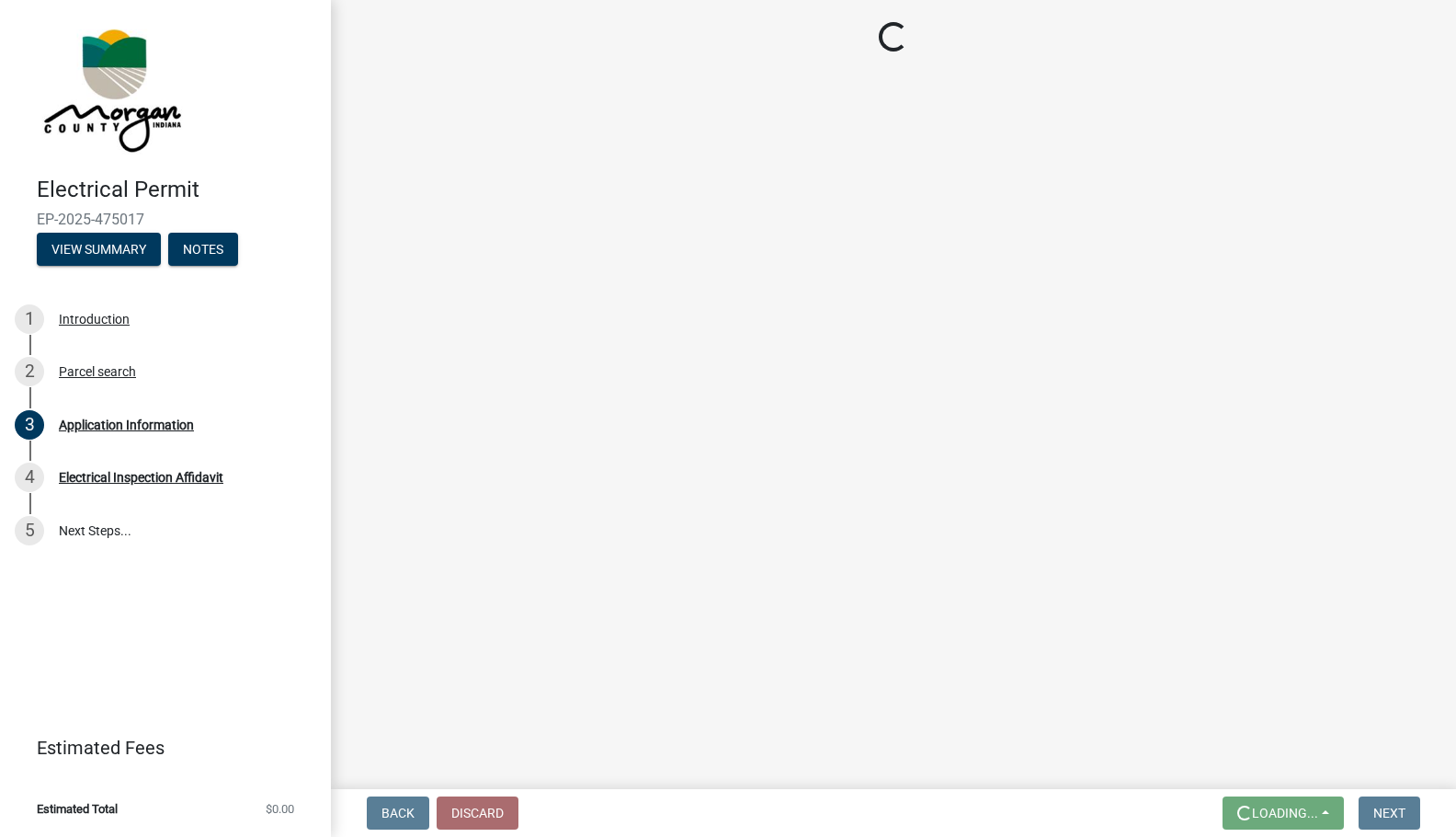
scroll to position [0, 0]
